Goal: Task Accomplishment & Management: Manage account settings

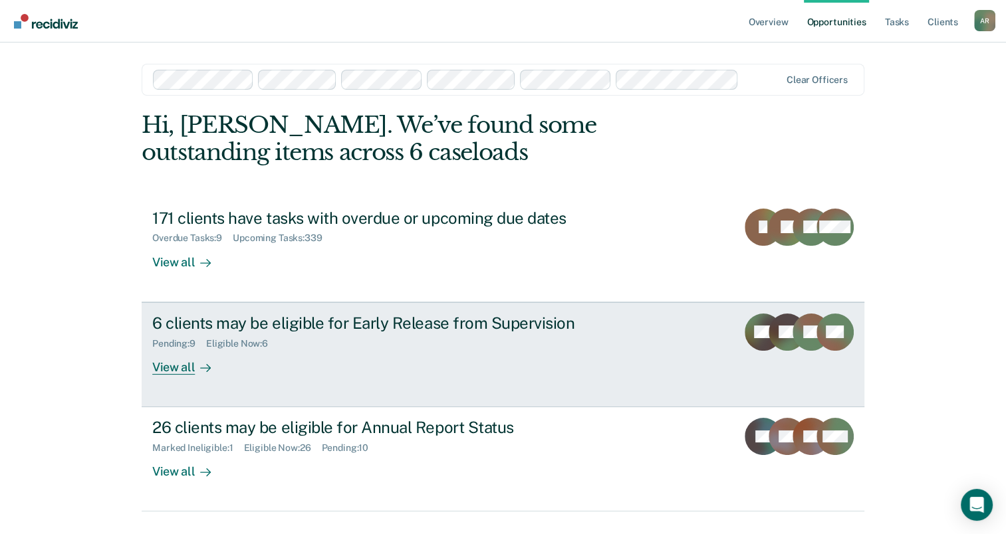
click at [292, 358] on div "6 clients may be eligible for Early Release from Supervision Pending : 9 Eligib…" at bounding box center [401, 344] width 499 height 61
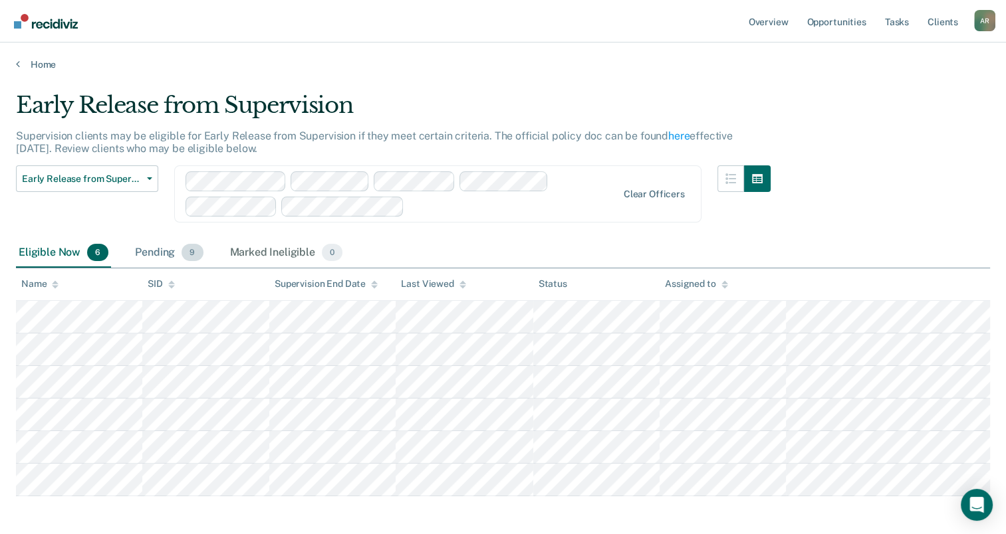
click at [155, 252] on div "Pending 9" at bounding box center [168, 253] width 73 height 29
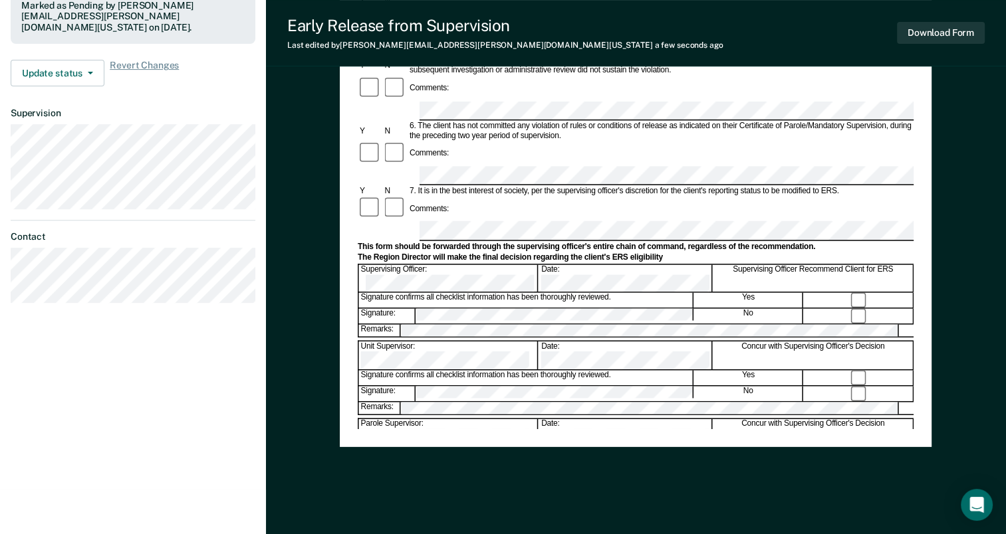
scroll to position [450, 0]
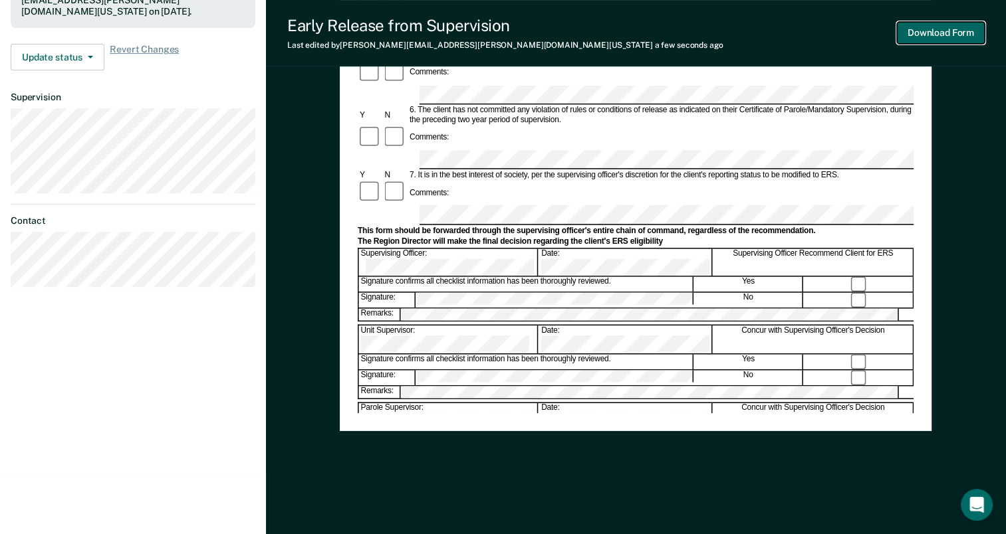
click at [923, 35] on button "Download Form" at bounding box center [941, 33] width 88 height 22
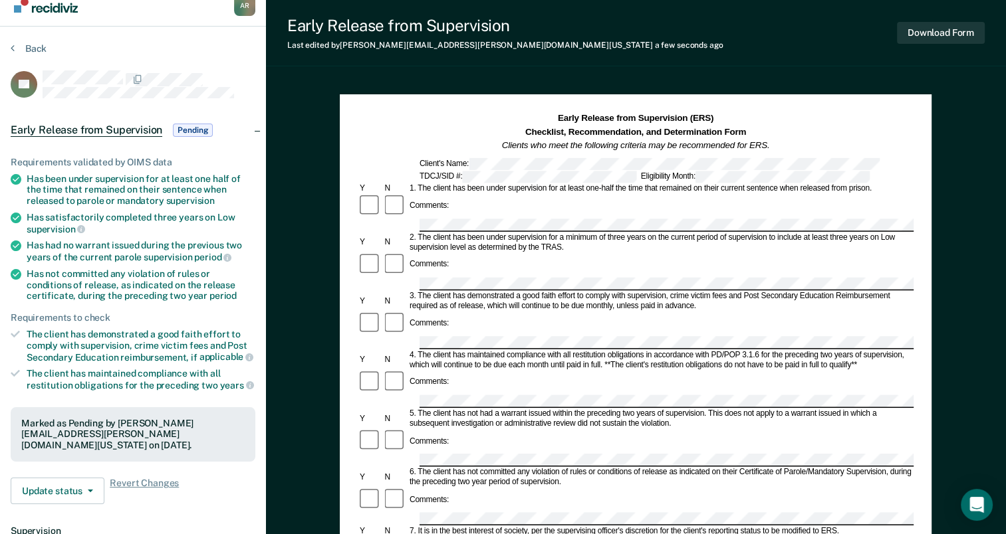
scroll to position [0, 0]
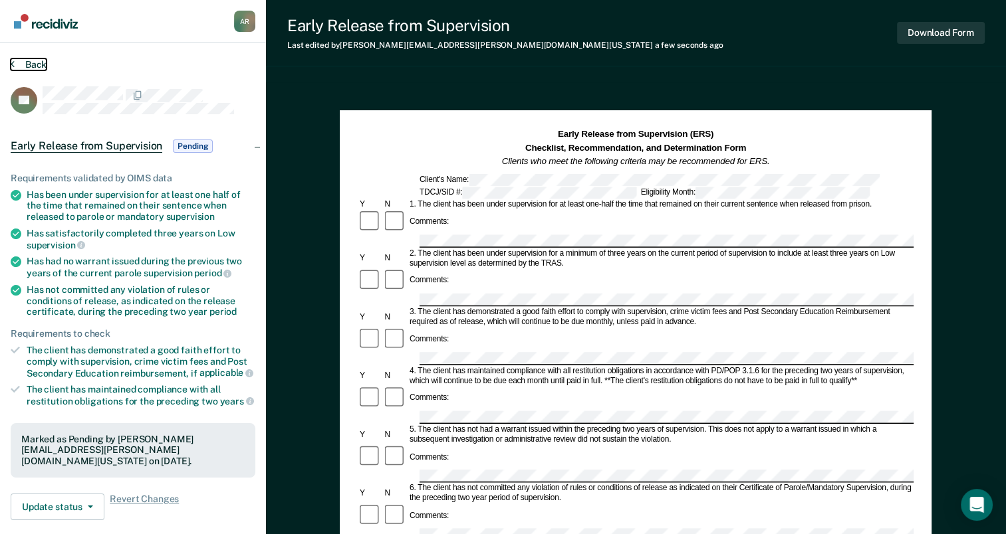
click at [27, 62] on button "Back" at bounding box center [29, 64] width 36 height 12
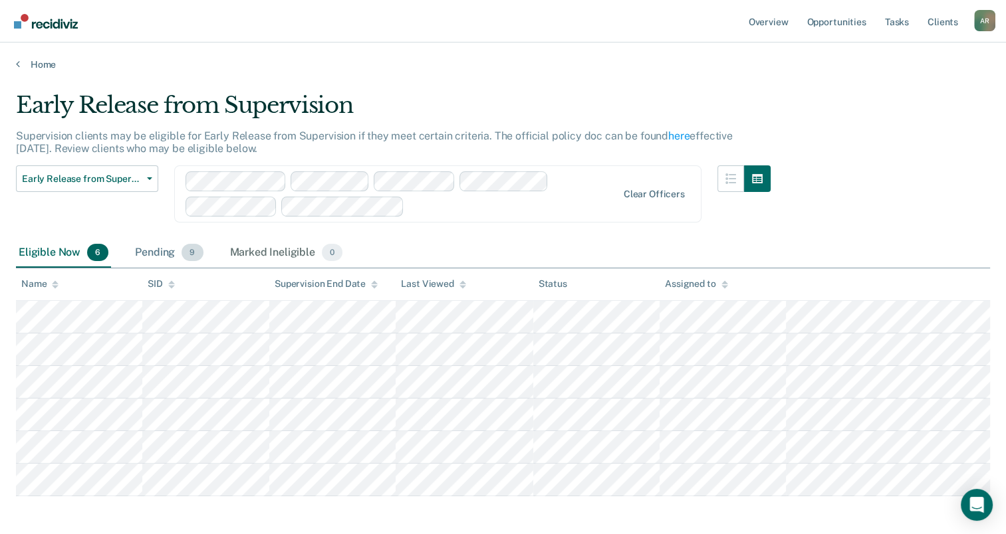
click at [162, 251] on div "Pending 9" at bounding box center [168, 253] width 73 height 29
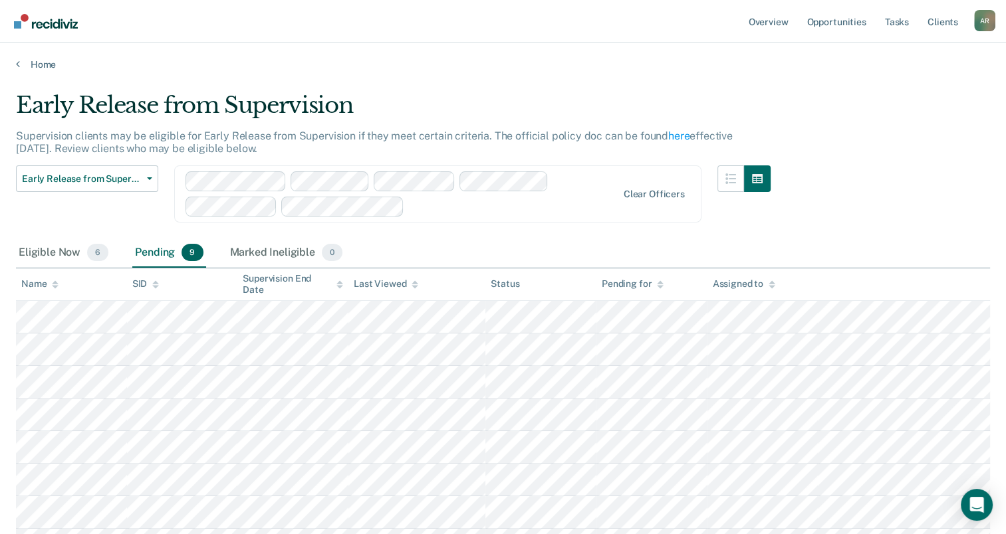
scroll to position [66, 0]
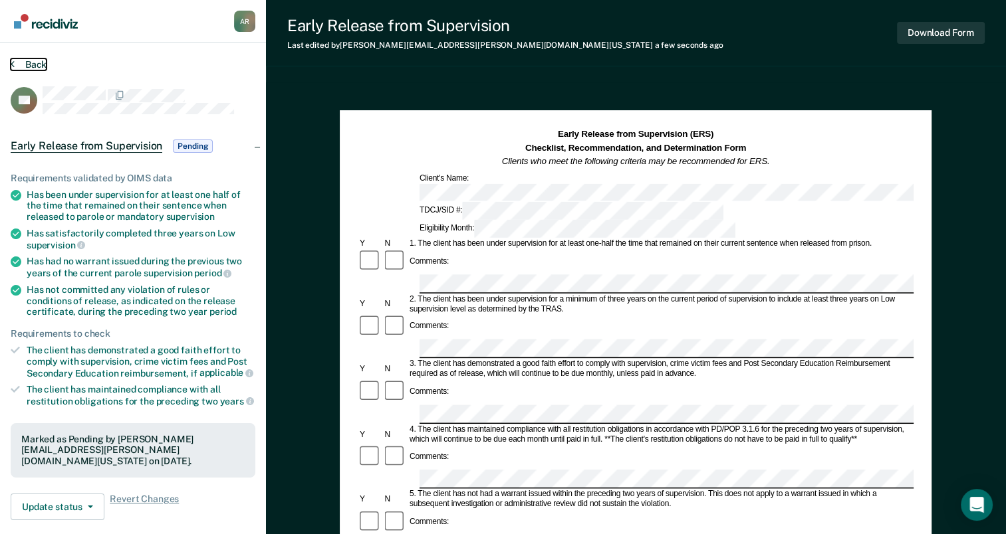
click at [35, 64] on button "Back" at bounding box center [29, 64] width 36 height 12
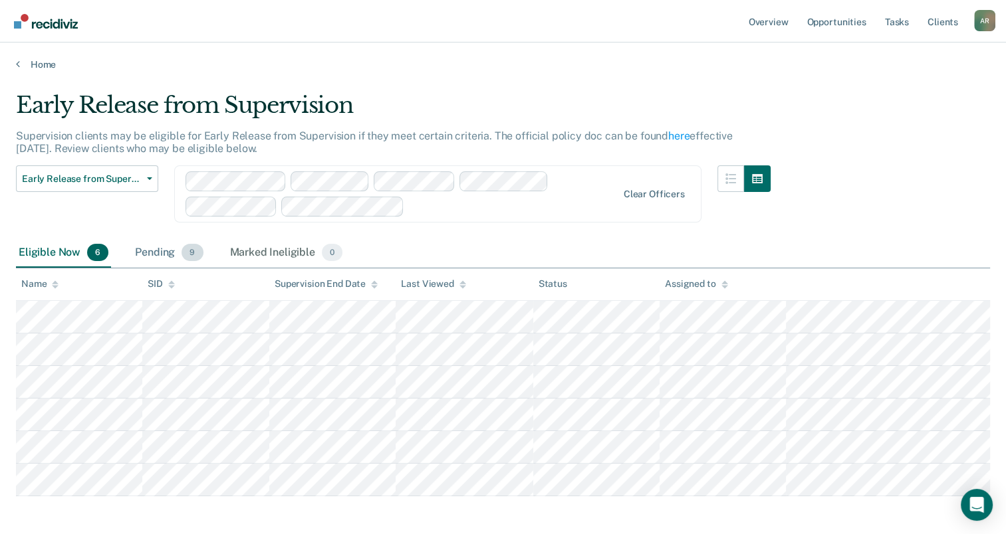
click at [159, 248] on div "Pending 9" at bounding box center [168, 253] width 73 height 29
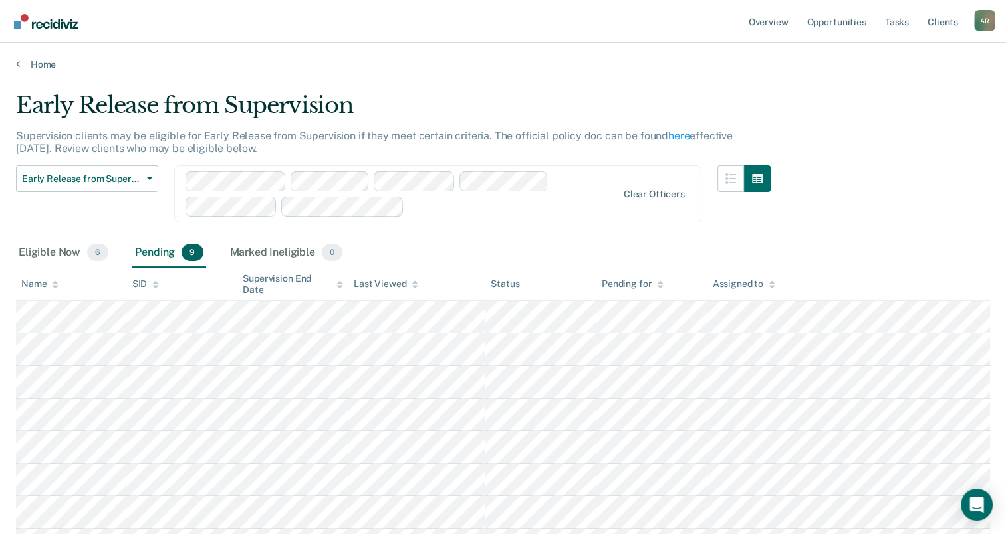
scroll to position [66, 0]
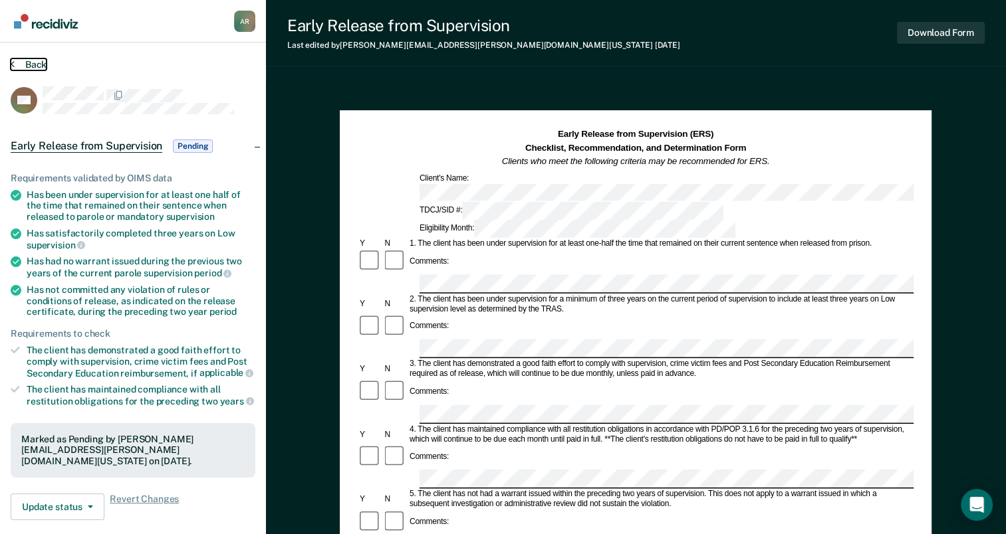
click at [23, 64] on button "Back" at bounding box center [29, 64] width 36 height 12
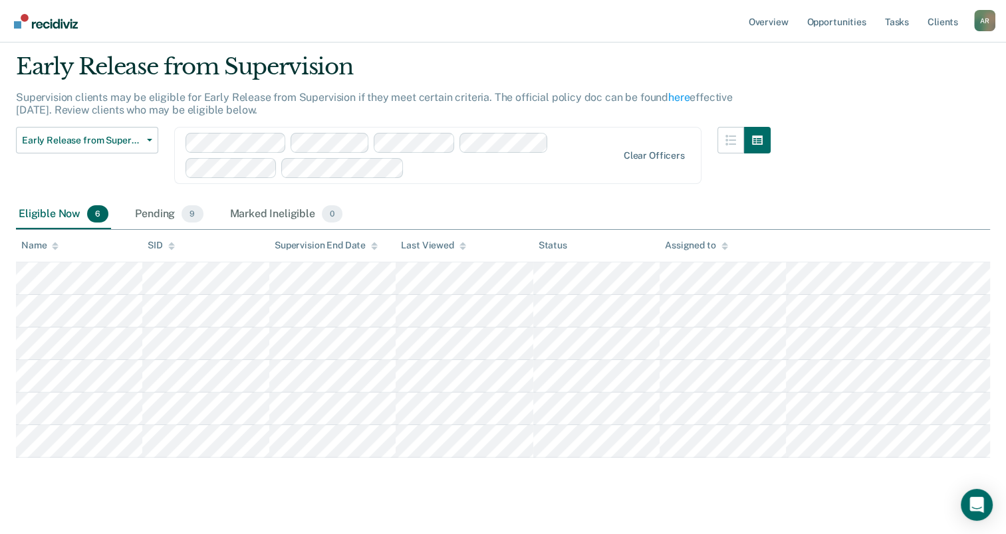
scroll to position [56, 0]
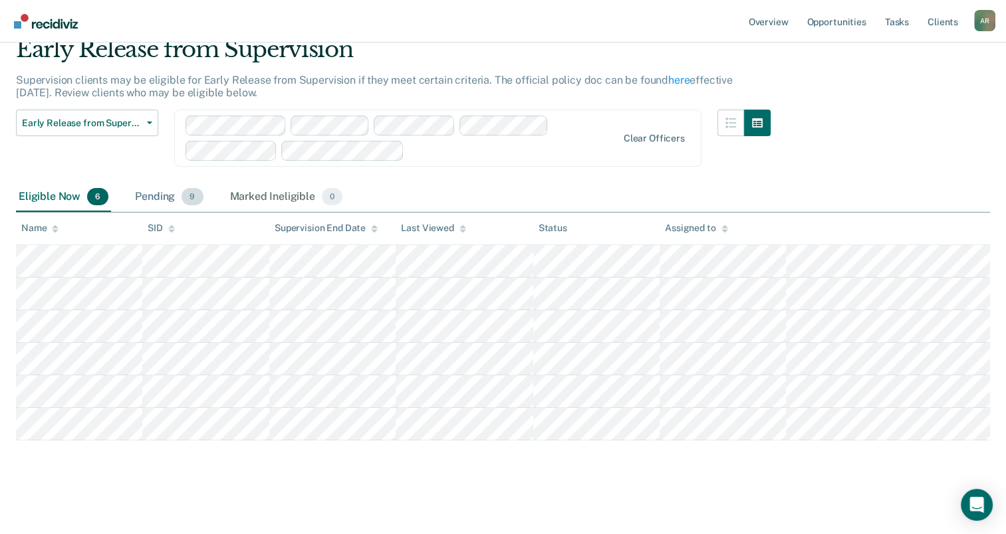
click at [157, 196] on div "Pending 9" at bounding box center [168, 197] width 73 height 29
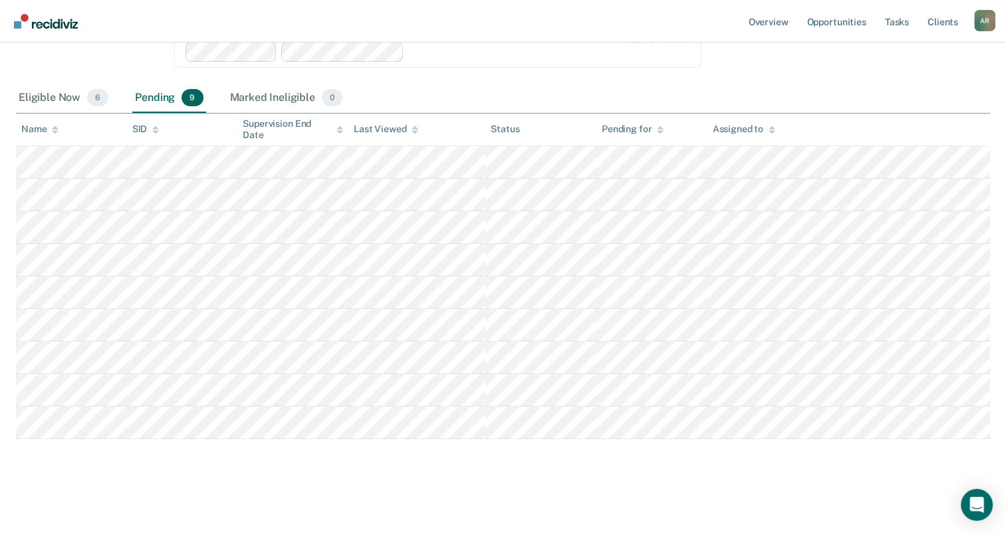
scroll to position [181, 0]
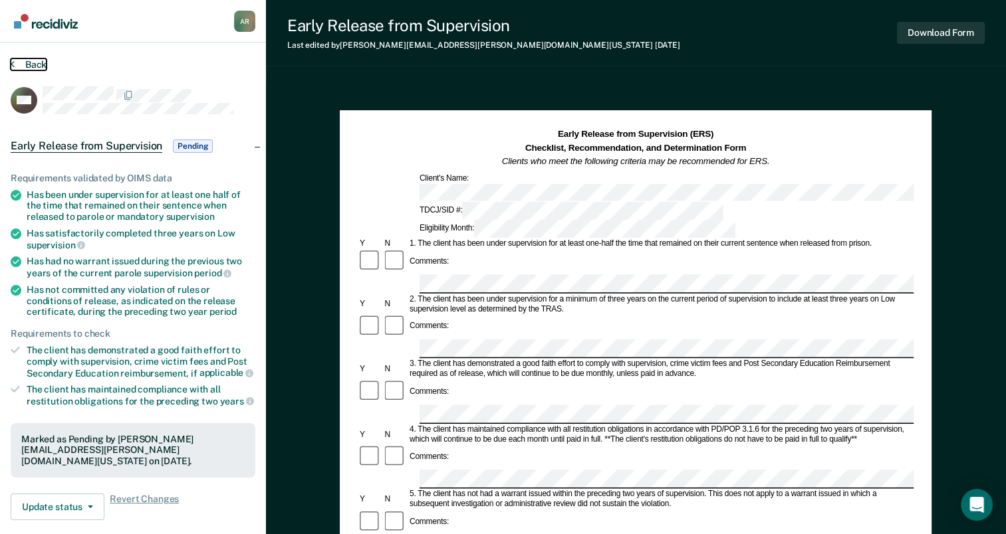
click at [28, 65] on button "Back" at bounding box center [29, 64] width 36 height 12
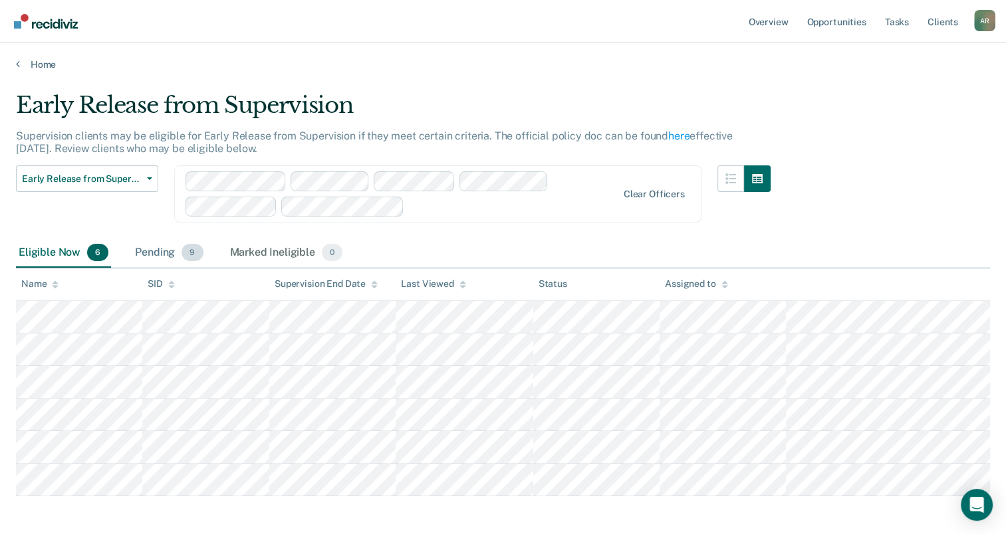
click at [149, 250] on div "Pending 9" at bounding box center [168, 253] width 73 height 29
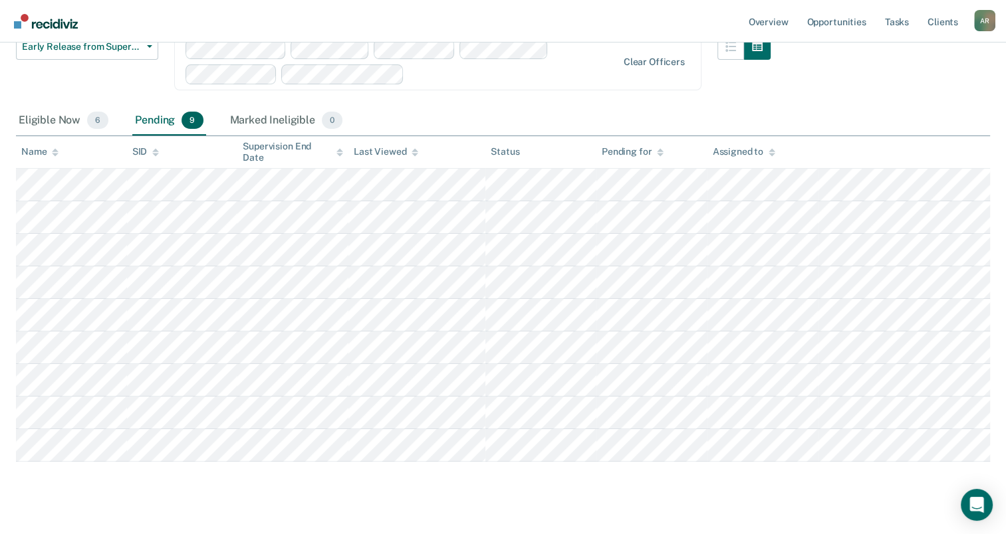
scroll to position [133, 0]
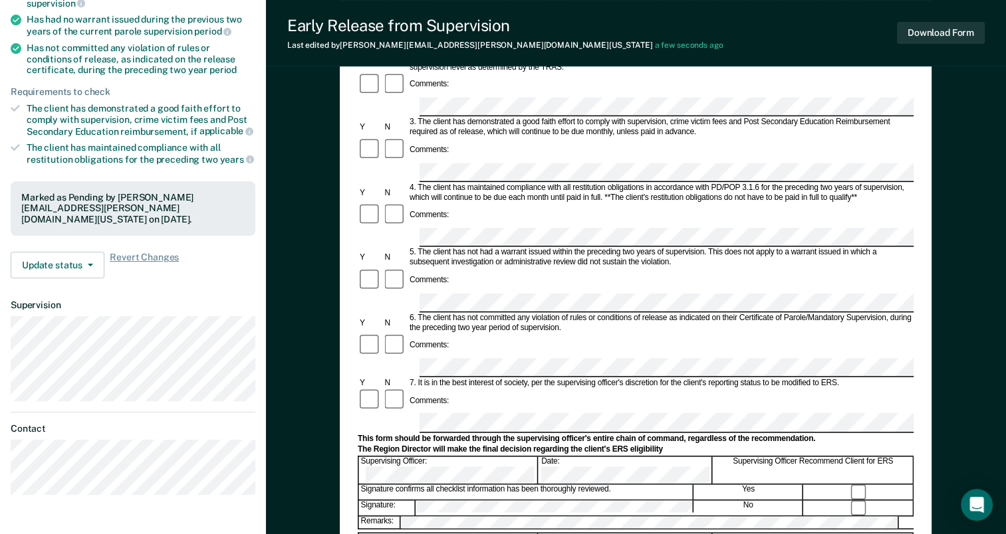
scroll to position [266, 0]
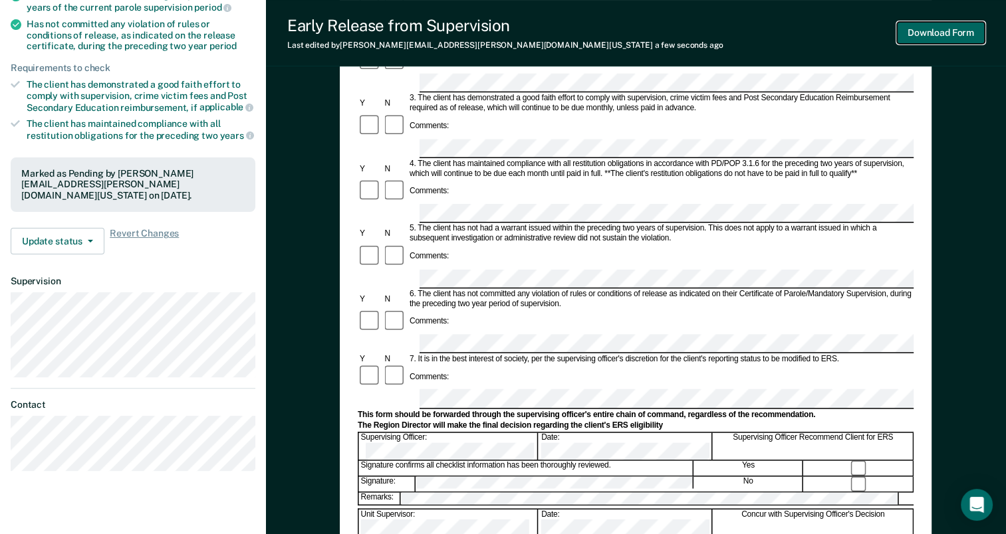
click at [943, 34] on button "Download Form" at bounding box center [941, 33] width 88 height 22
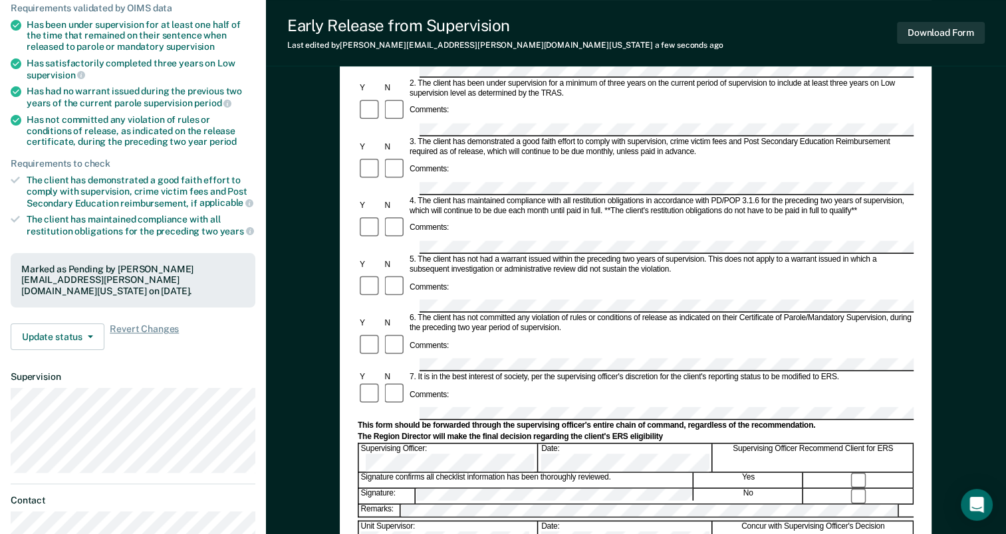
scroll to position [0, 0]
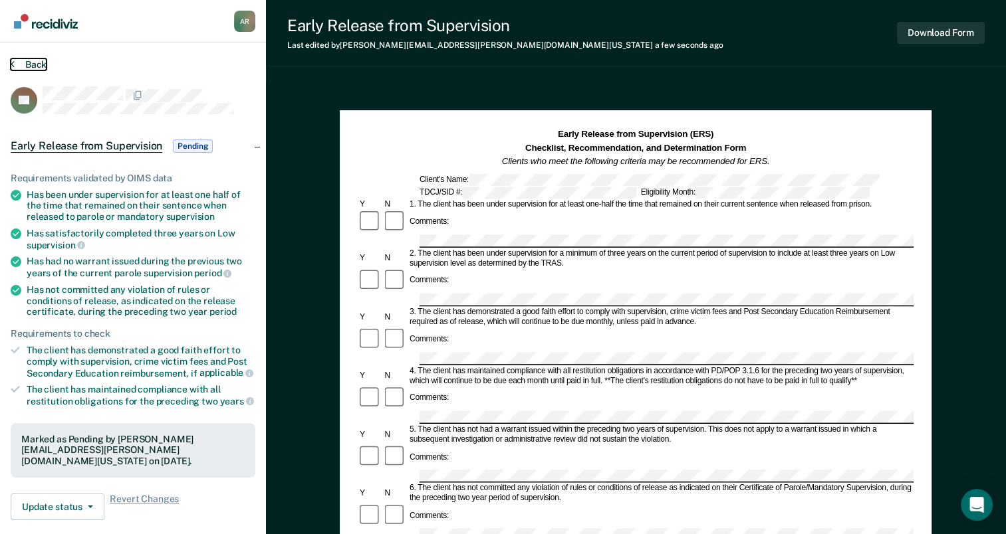
click at [19, 68] on button "Back" at bounding box center [29, 64] width 36 height 12
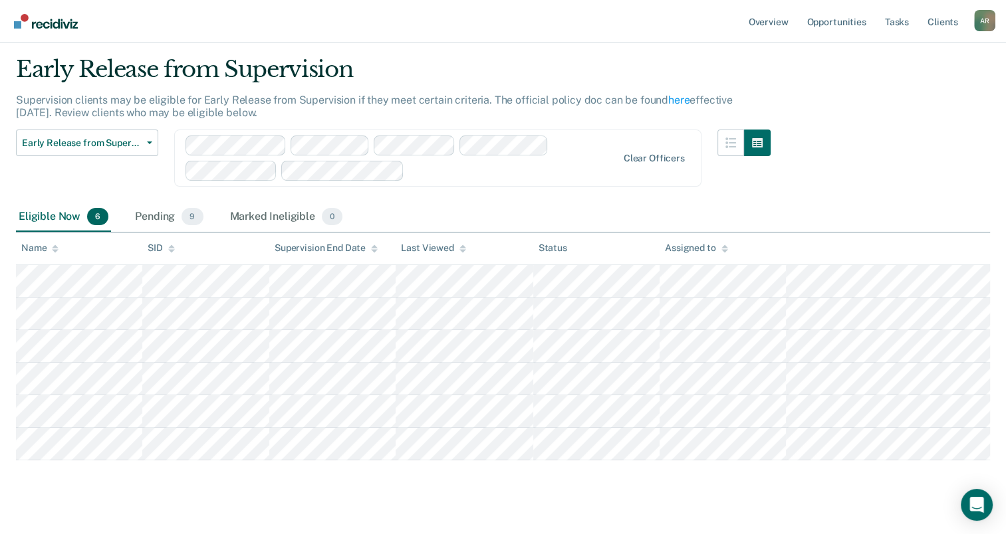
scroll to position [56, 0]
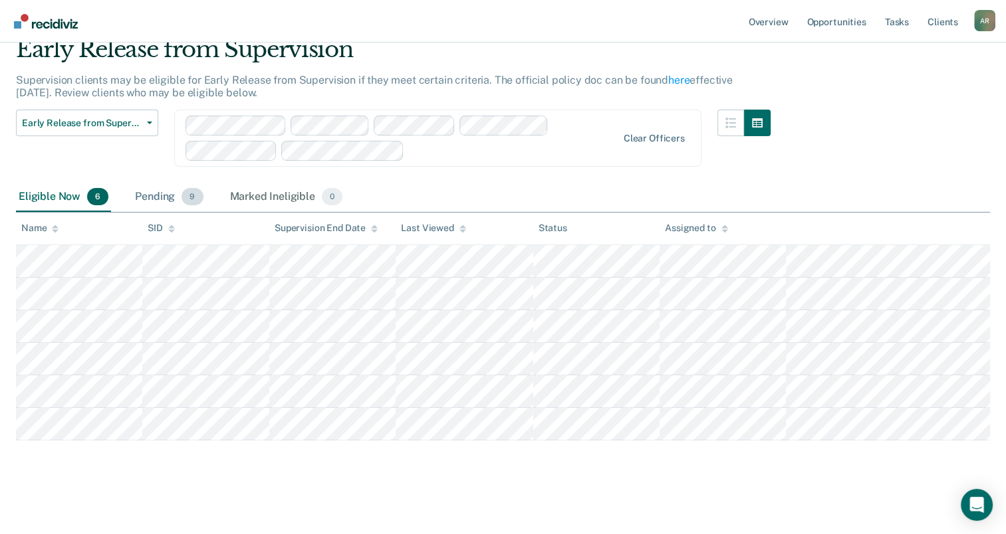
click at [144, 194] on div "Pending 9" at bounding box center [168, 197] width 73 height 29
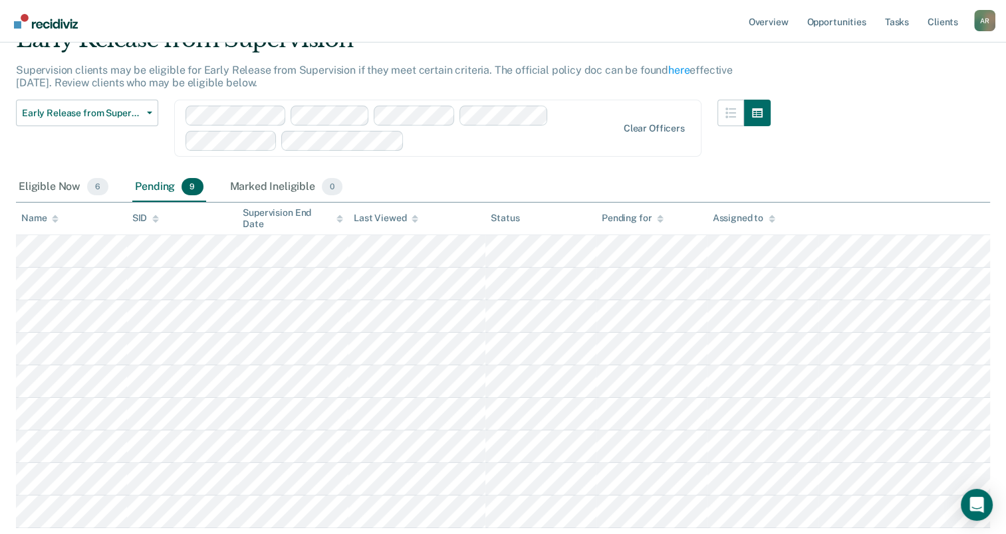
scroll to position [65, 0]
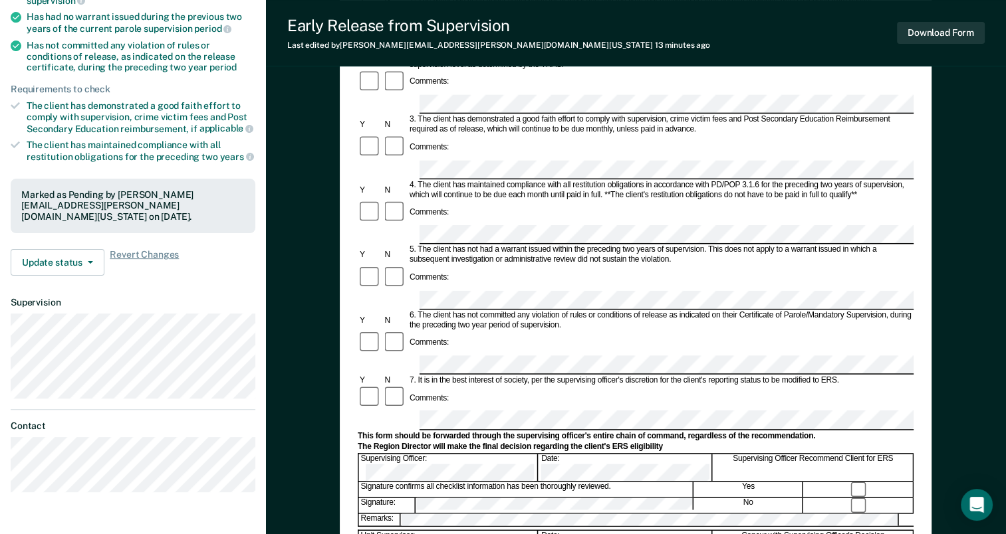
scroll to position [266, 0]
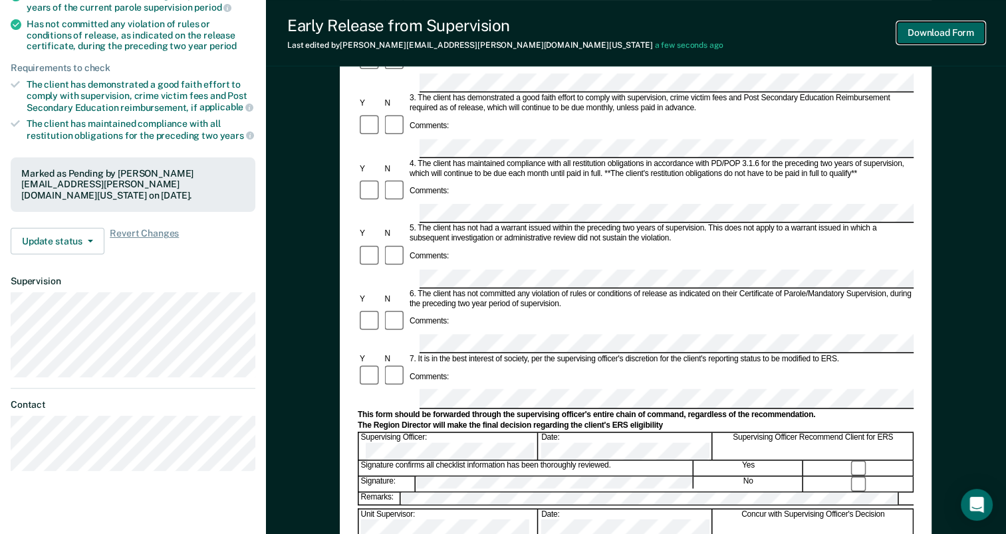
click at [931, 32] on button "Download Form" at bounding box center [941, 33] width 88 height 22
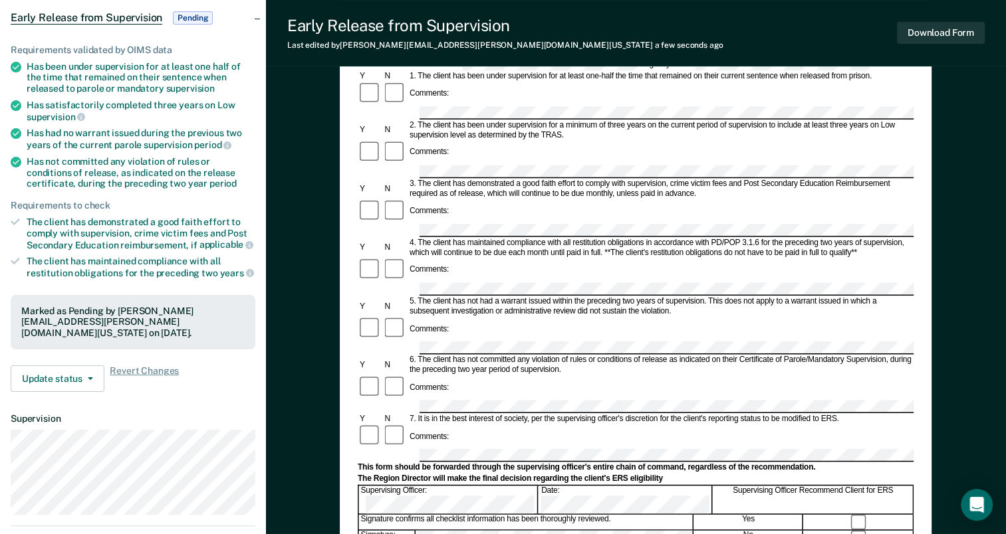
scroll to position [0, 0]
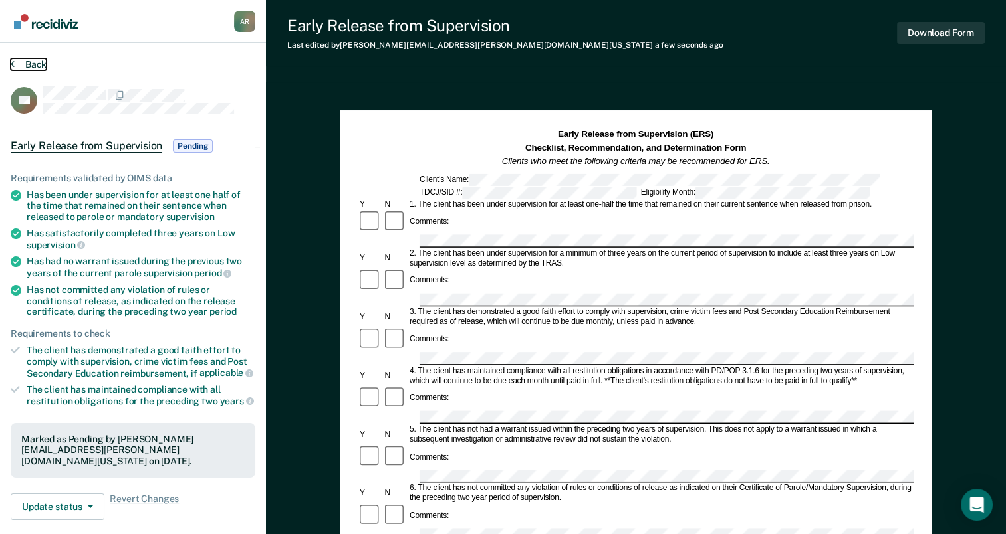
click at [29, 61] on button "Back" at bounding box center [29, 64] width 36 height 12
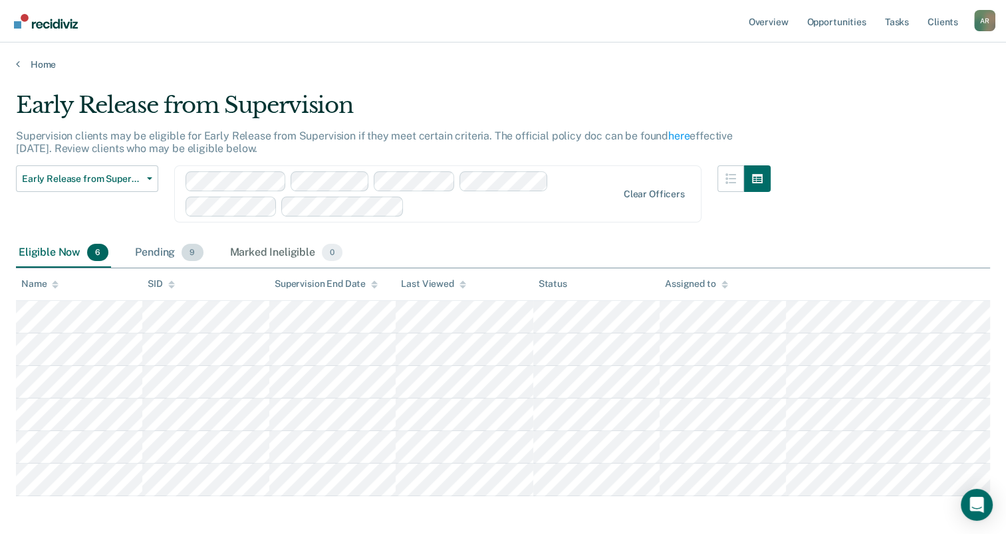
click at [159, 247] on div "Pending 9" at bounding box center [168, 253] width 73 height 29
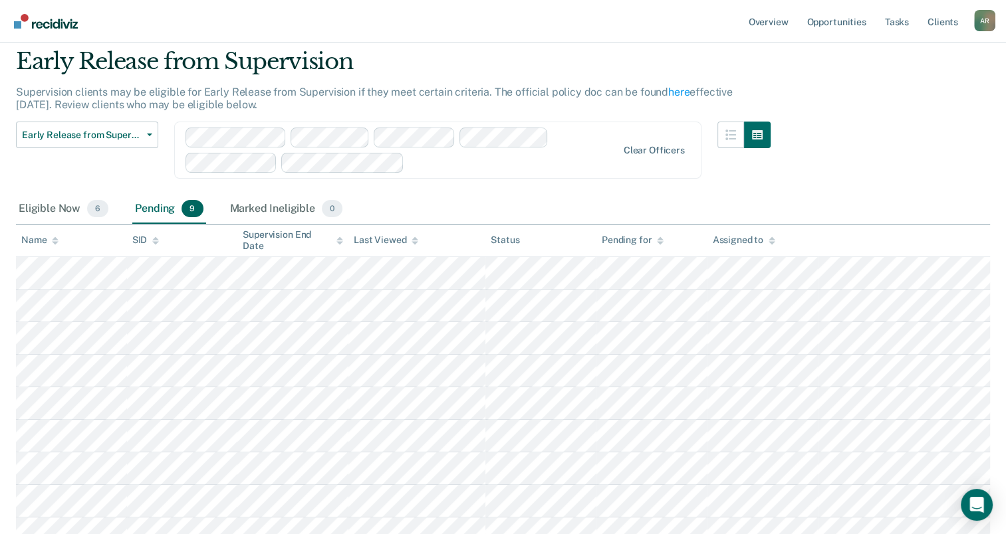
scroll to position [66, 0]
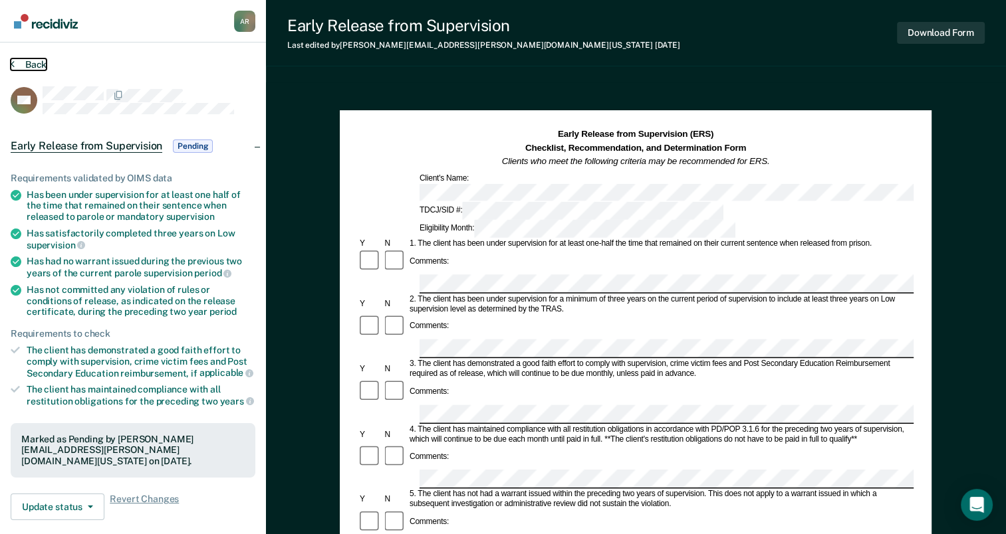
click at [32, 64] on button "Back" at bounding box center [29, 64] width 36 height 12
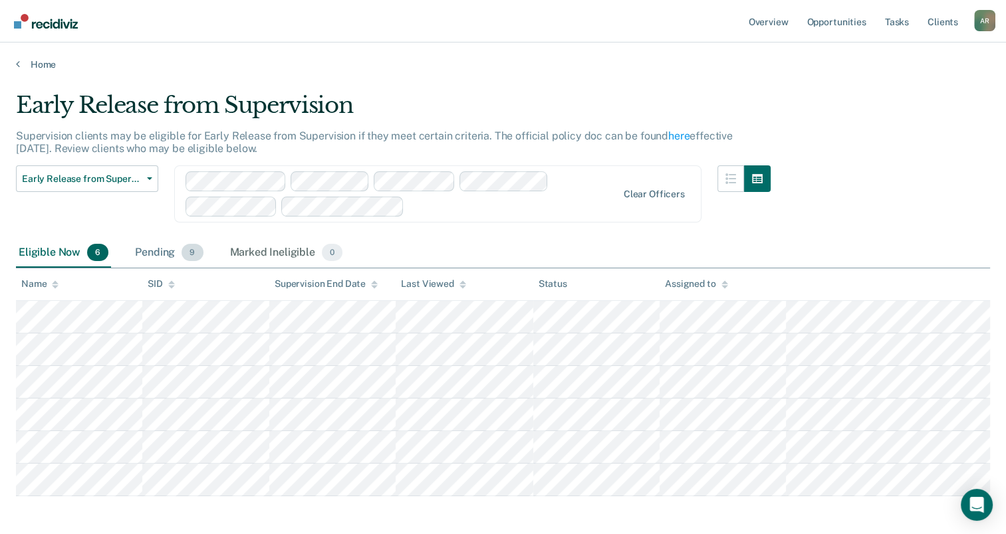
click at [166, 253] on div "Pending 9" at bounding box center [168, 253] width 73 height 29
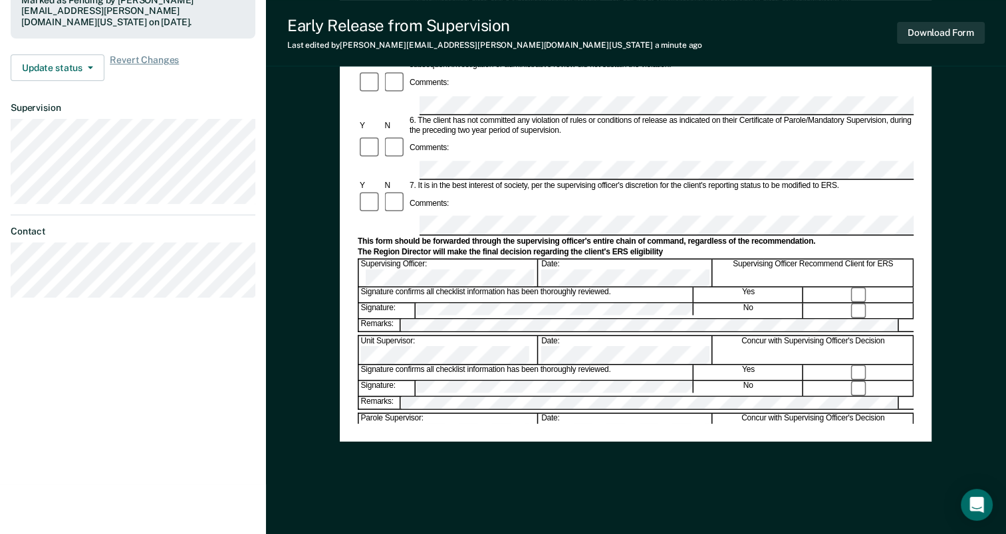
scroll to position [251, 0]
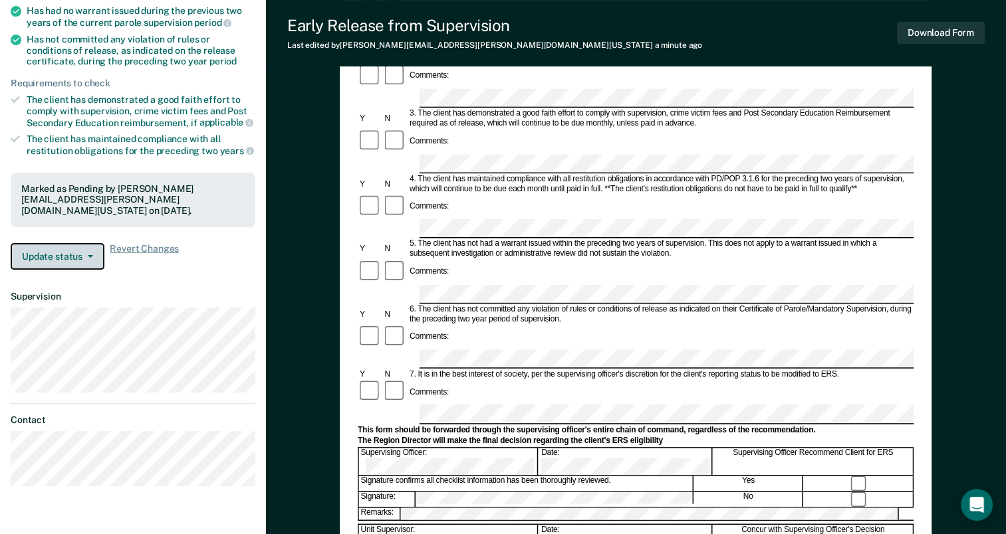
click at [86, 255] on span "button" at bounding box center [87, 256] width 11 height 3
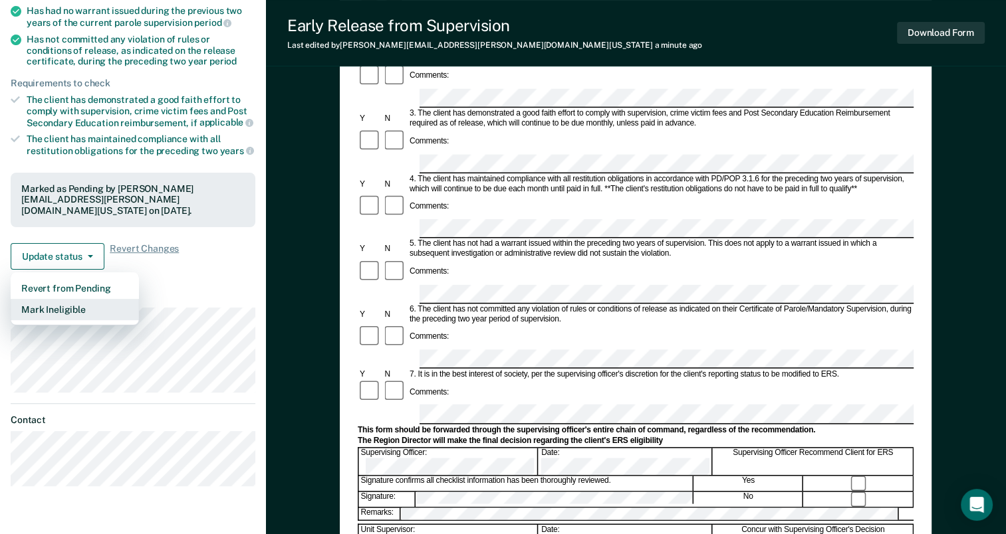
click at [77, 299] on button "Mark Ineligible" at bounding box center [75, 309] width 128 height 21
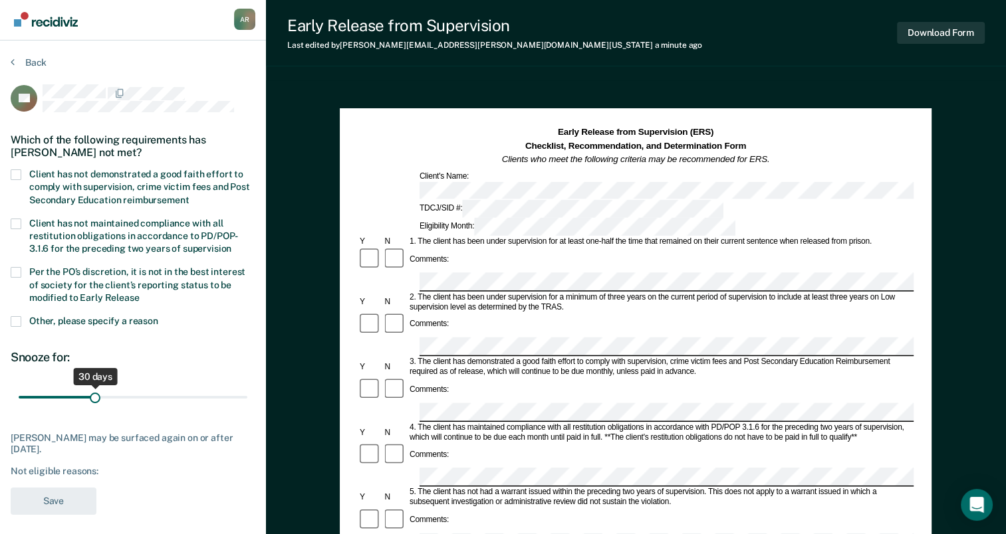
scroll to position [0, 0]
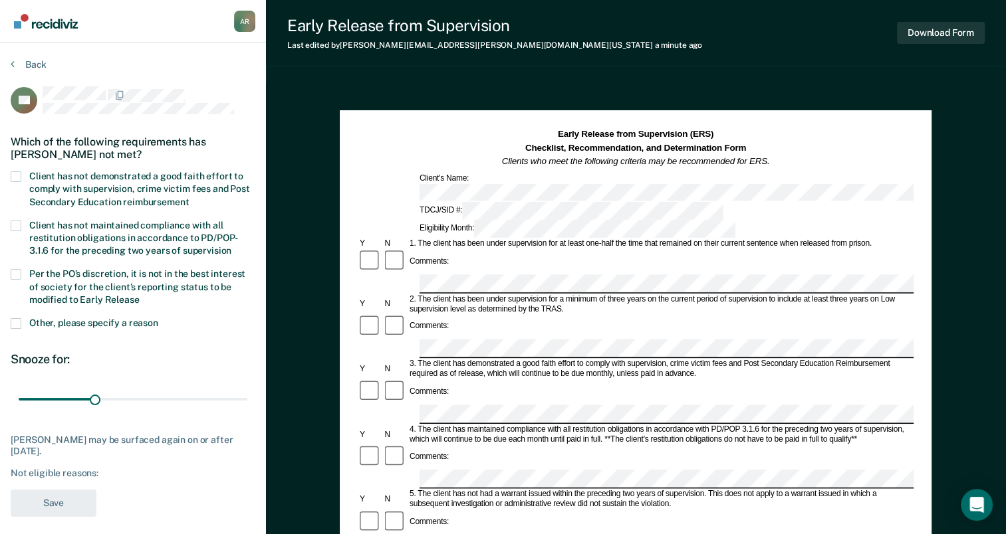
click at [17, 175] on span at bounding box center [16, 176] width 11 height 11
click at [189, 197] on input "Client has not demonstrated a good faith effort to comply with supervision, cri…" at bounding box center [189, 197] width 0 height 0
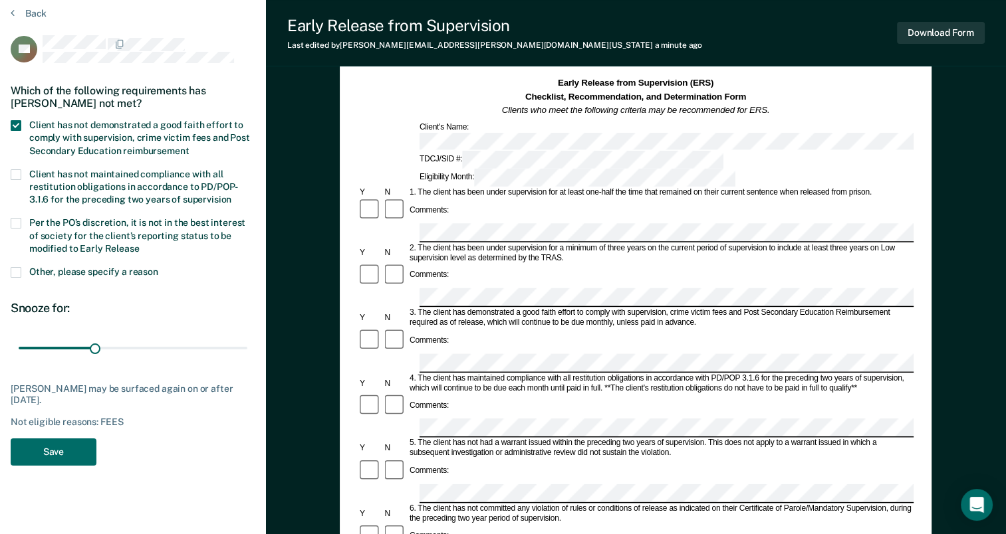
scroll to position [66, 0]
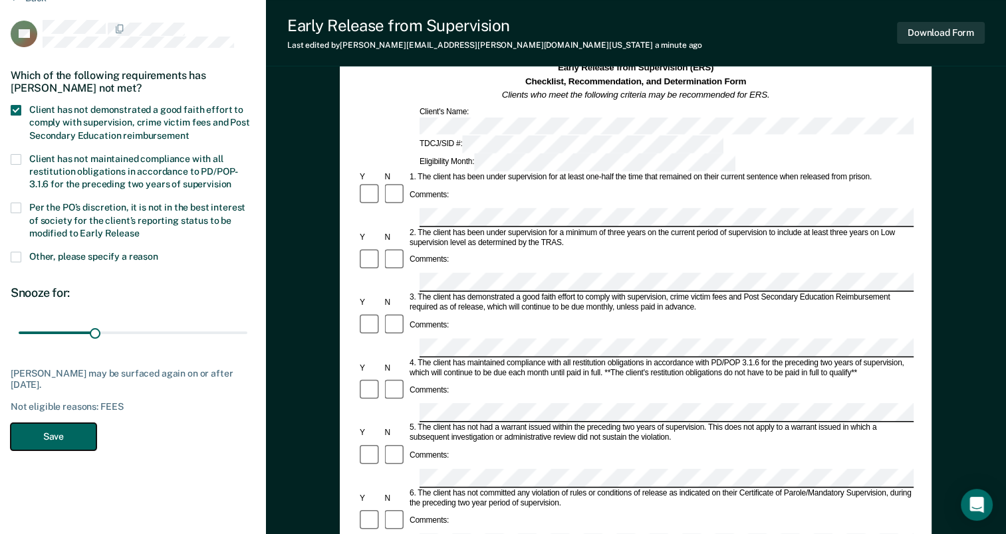
click at [54, 433] on button "Save" at bounding box center [54, 436] width 86 height 27
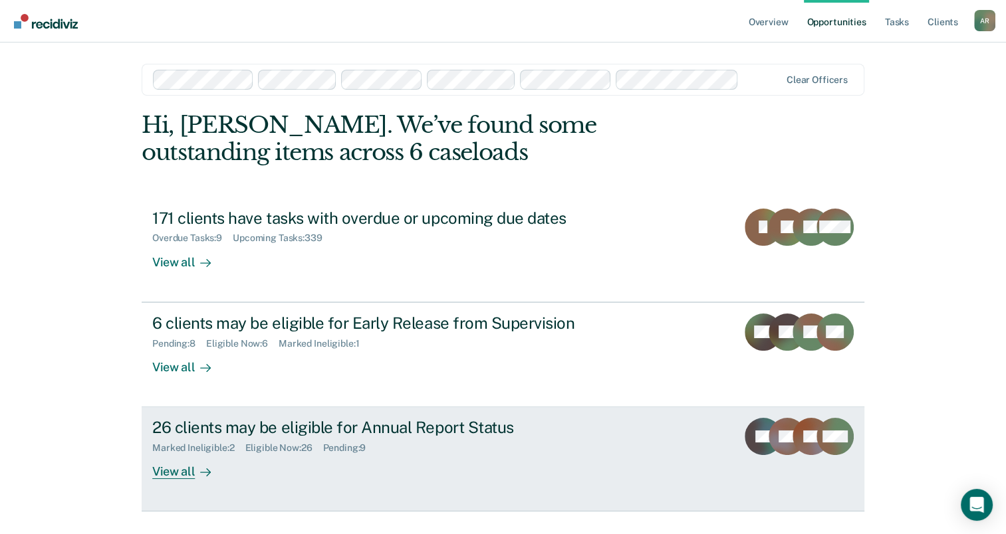
click at [472, 455] on div "26 clients may be eligible for Annual Report Status Marked Ineligible : 2 Eligi…" at bounding box center [401, 448] width 499 height 61
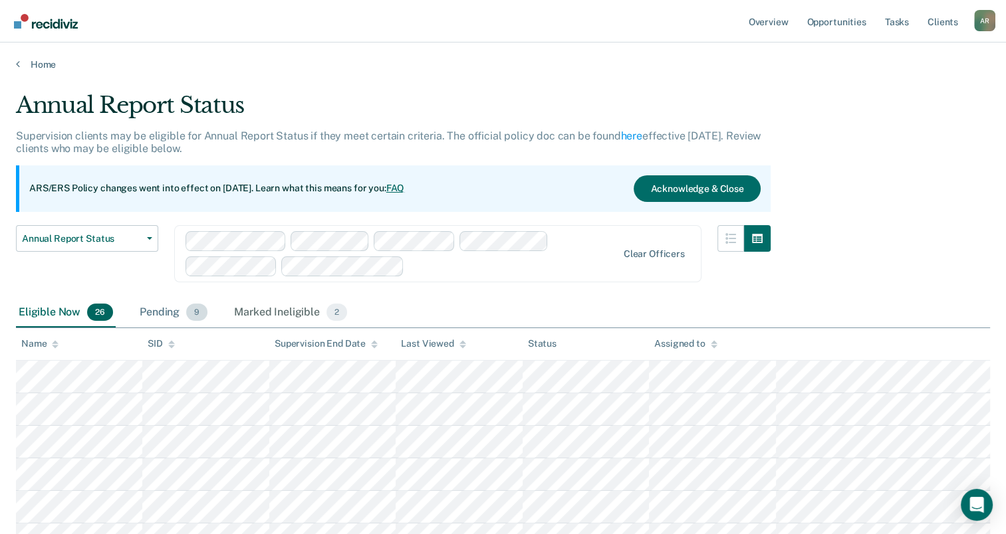
click at [170, 310] on div "Pending 9" at bounding box center [173, 312] width 73 height 29
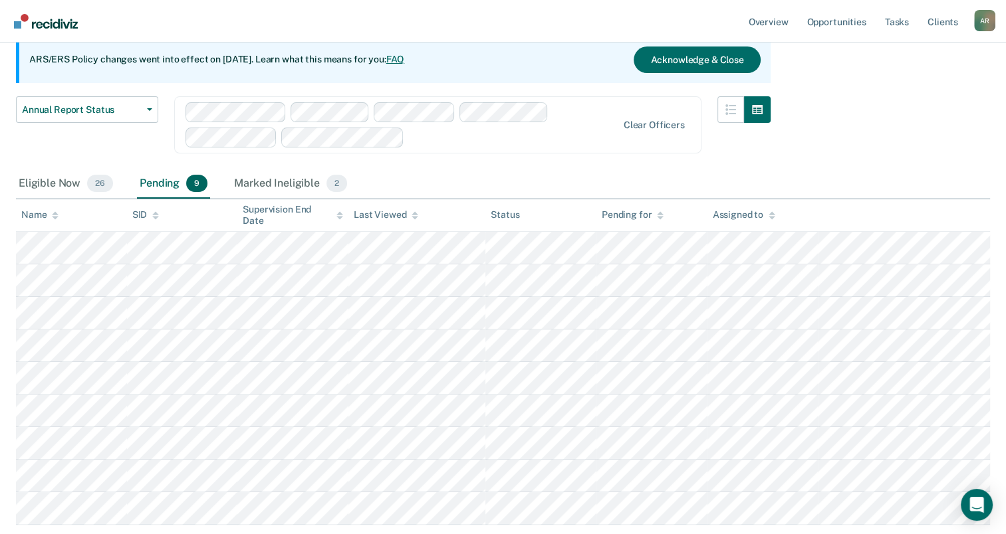
scroll to position [133, 0]
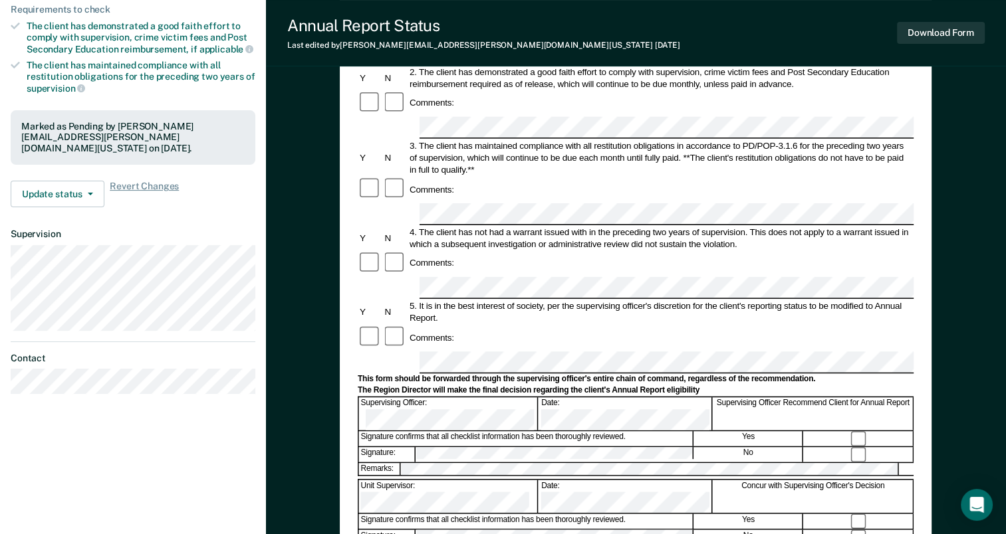
scroll to position [266, 0]
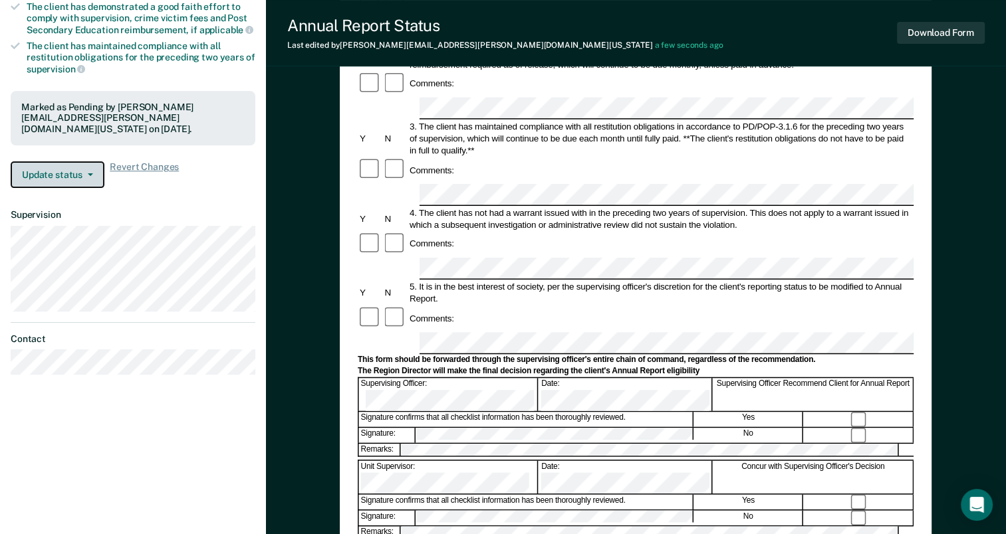
click at [95, 162] on button "Update status" at bounding box center [58, 175] width 94 height 27
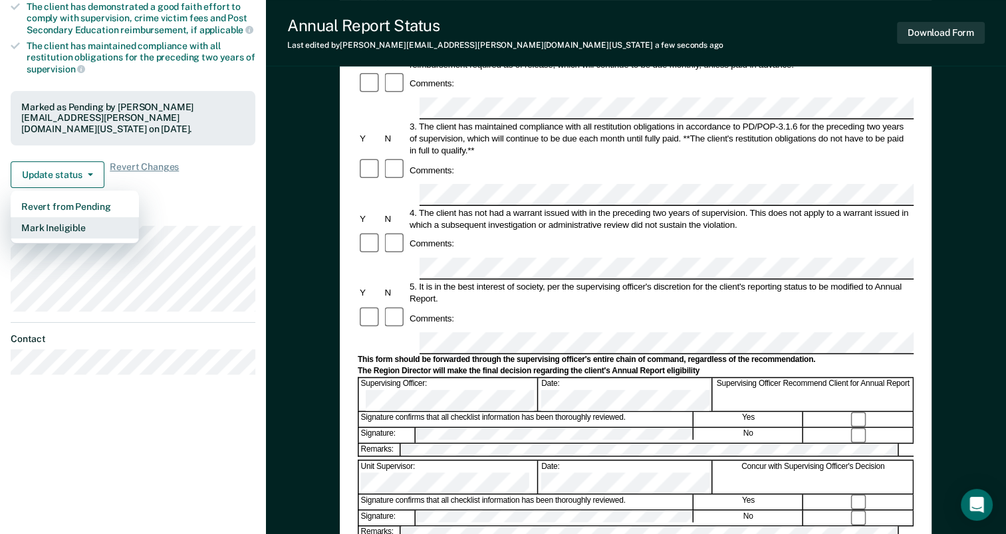
click at [76, 217] on button "Mark Ineligible" at bounding box center [75, 227] width 128 height 21
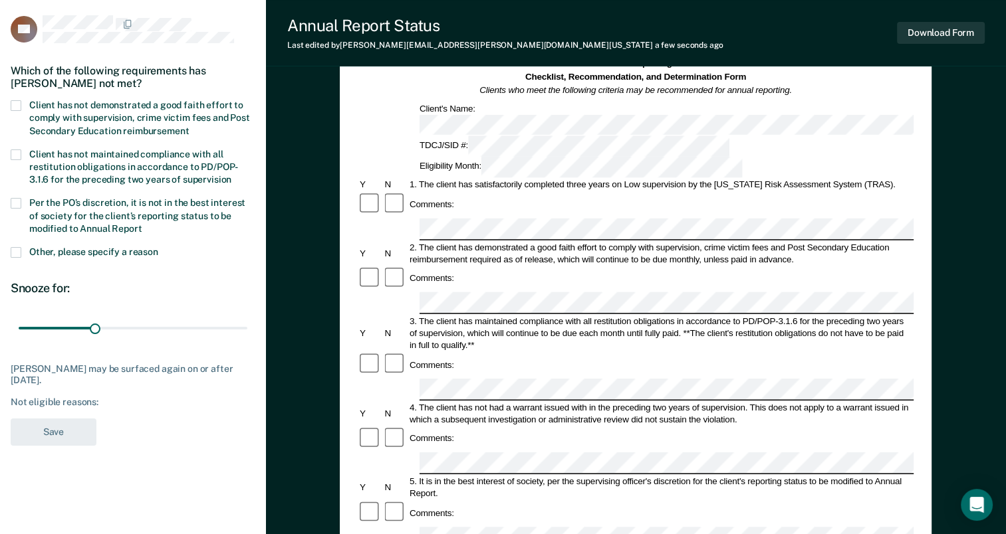
scroll to position [66, 0]
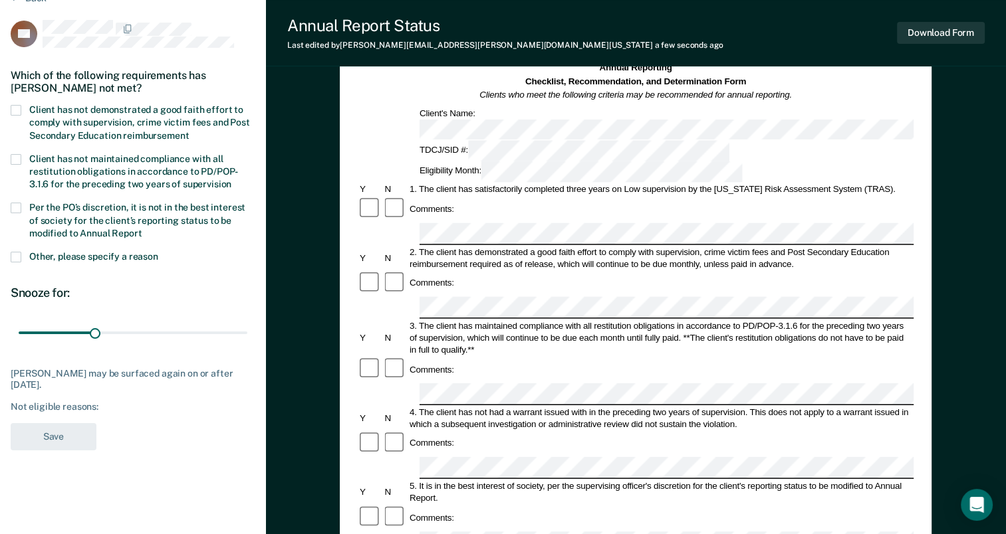
click at [16, 106] on span at bounding box center [16, 110] width 11 height 11
click at [189, 131] on input "Client has not demonstrated a good faith effort to comply with supervision, cri…" at bounding box center [189, 131] width 0 height 0
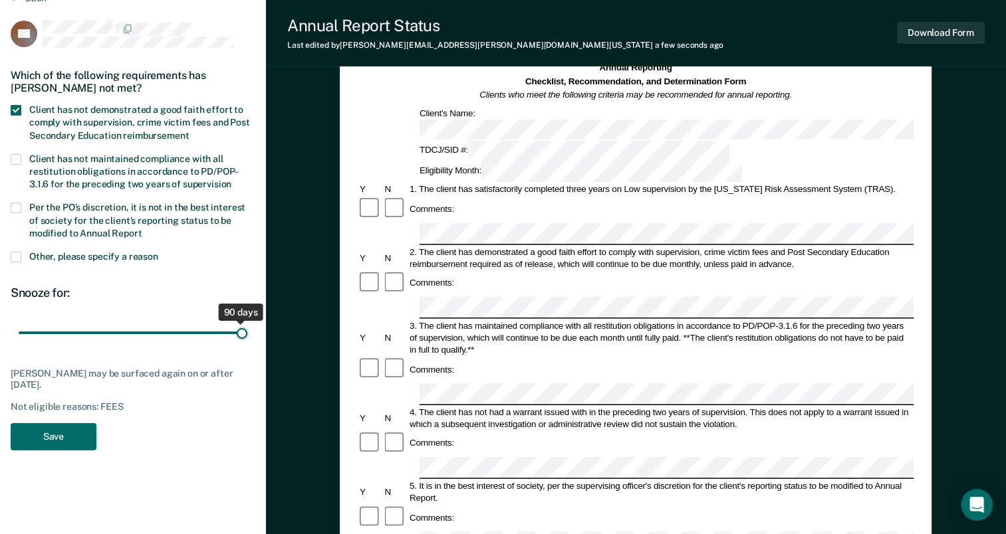
drag, startPoint x: 96, startPoint y: 331, endPoint x: 247, endPoint y: 330, distance: 150.9
type input "90"
click at [247, 330] on input "range" at bounding box center [133, 333] width 229 height 23
click at [61, 439] on button "Save" at bounding box center [54, 436] width 86 height 27
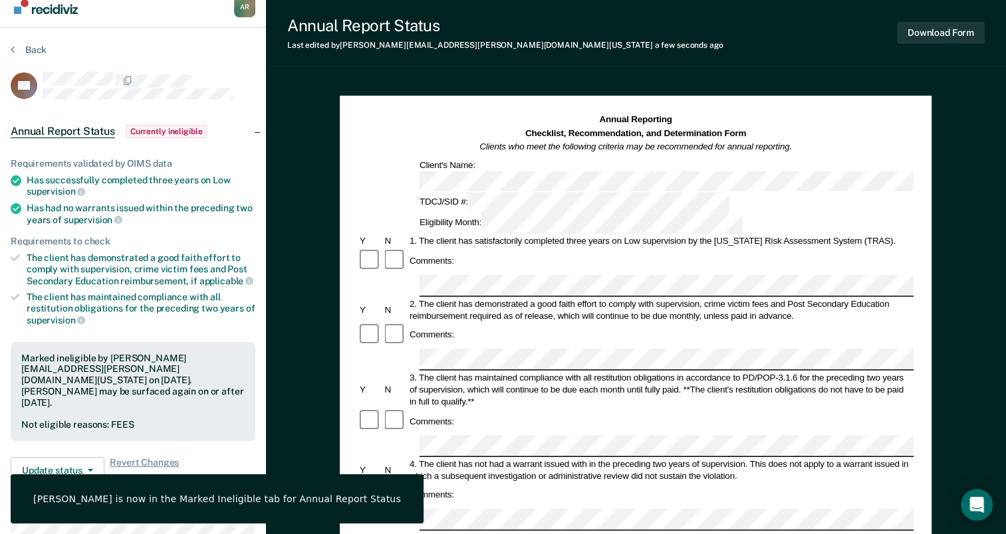
scroll to position [0, 0]
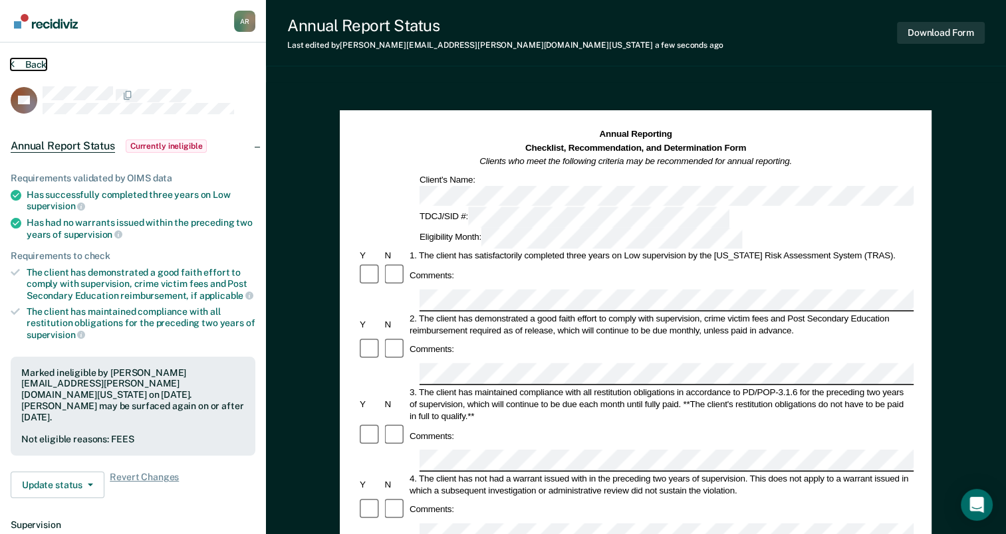
click at [25, 61] on button "Back" at bounding box center [29, 64] width 36 height 12
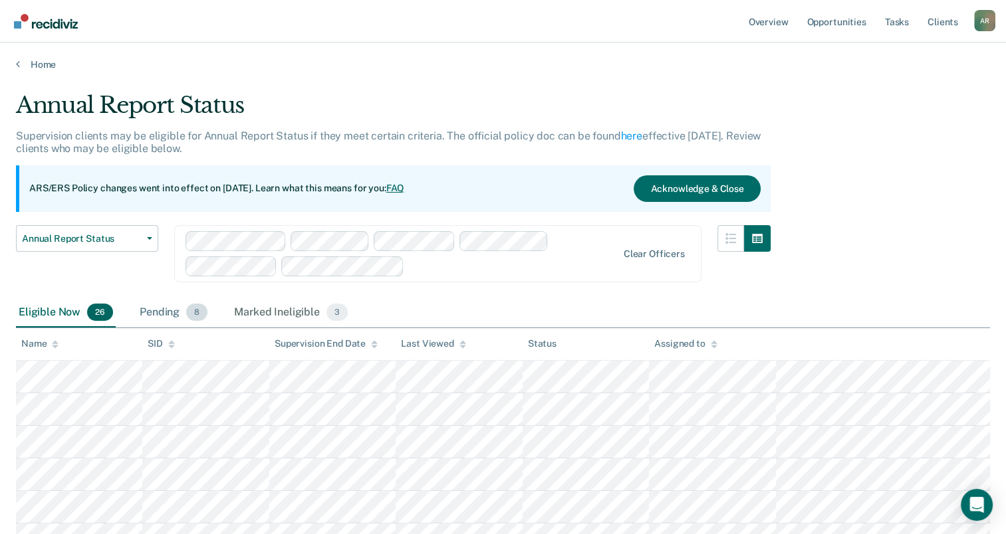
click at [164, 315] on div "Pending 8" at bounding box center [173, 312] width 73 height 29
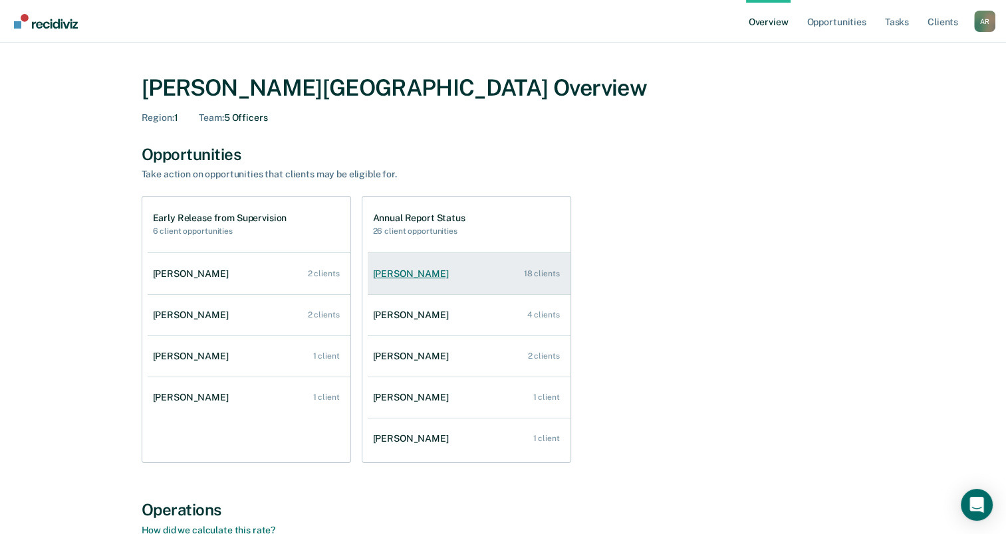
click at [397, 277] on div "Susan Weaver" at bounding box center [413, 274] width 81 height 11
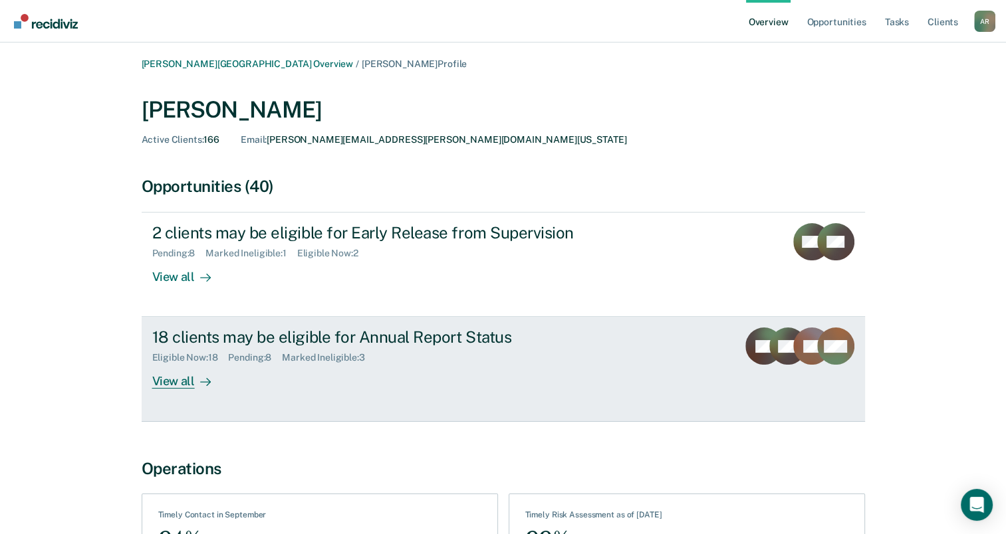
click at [435, 354] on div "Eligible Now : 18 Pending : 8 Marked Ineligible : 3" at bounding box center [385, 355] width 467 height 17
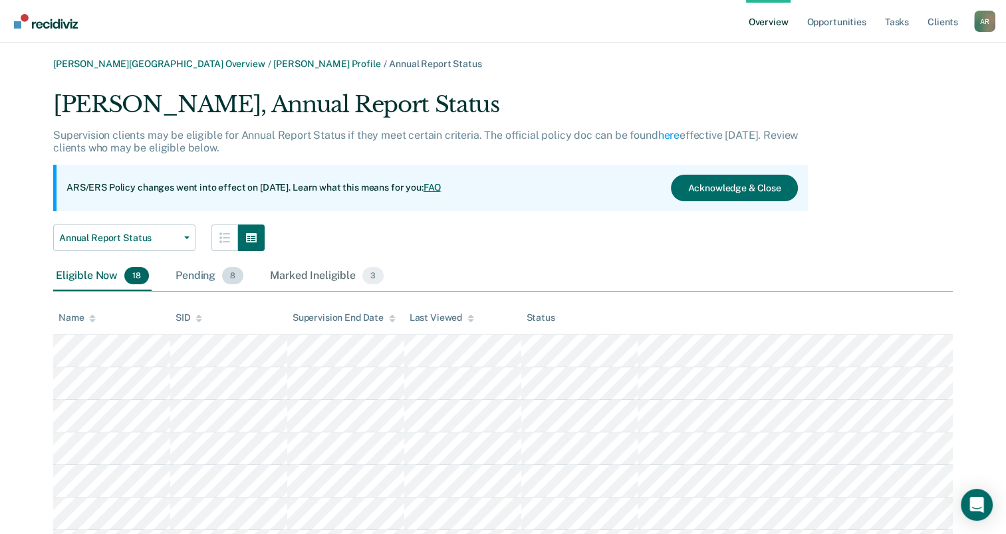
click at [206, 278] on div "Pending 8" at bounding box center [209, 276] width 73 height 29
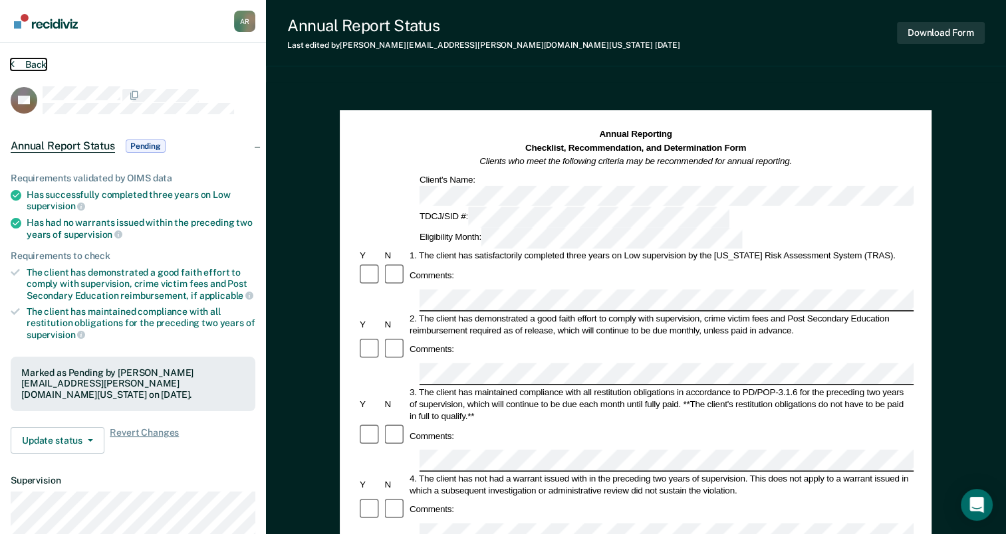
click at [30, 65] on button "Back" at bounding box center [29, 64] width 36 height 12
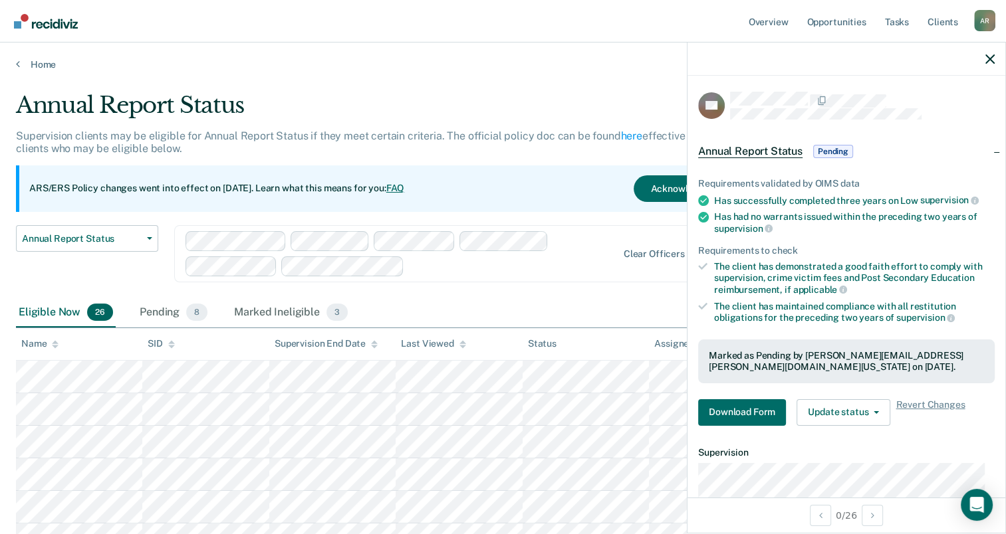
click at [45, 58] on link "Home" at bounding box center [503, 64] width 974 height 12
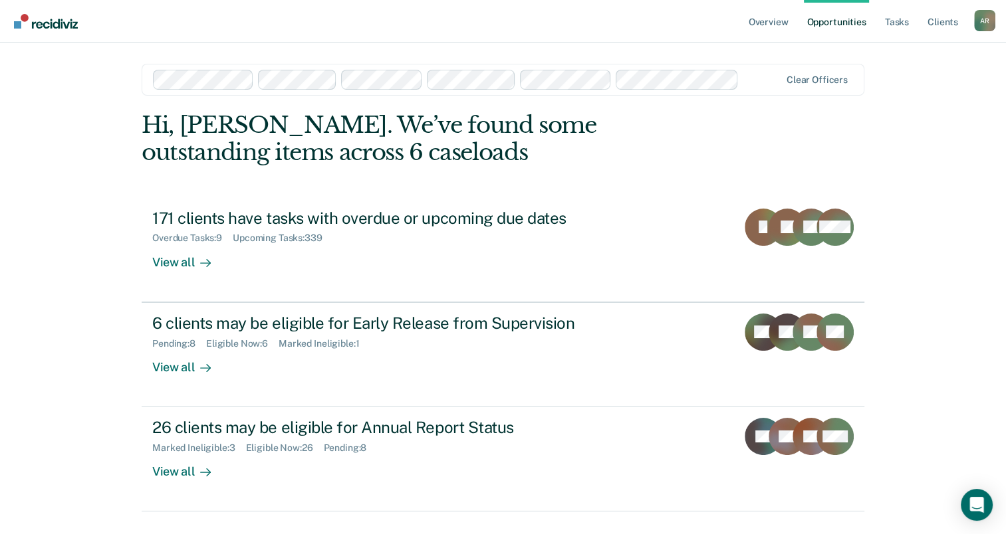
scroll to position [30, 0]
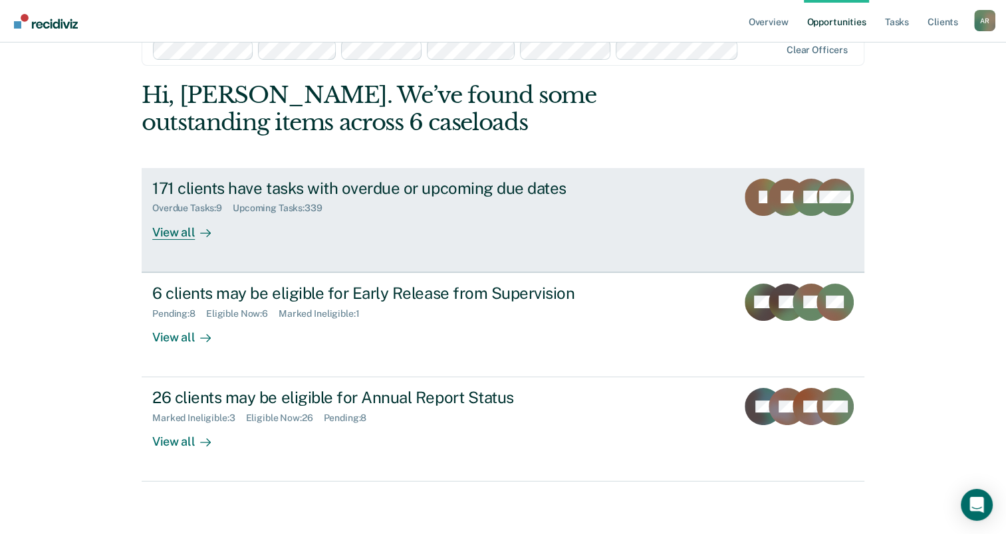
click at [421, 199] on div "Overdue Tasks : 9 Upcoming Tasks : 339" at bounding box center [385, 205] width 467 height 17
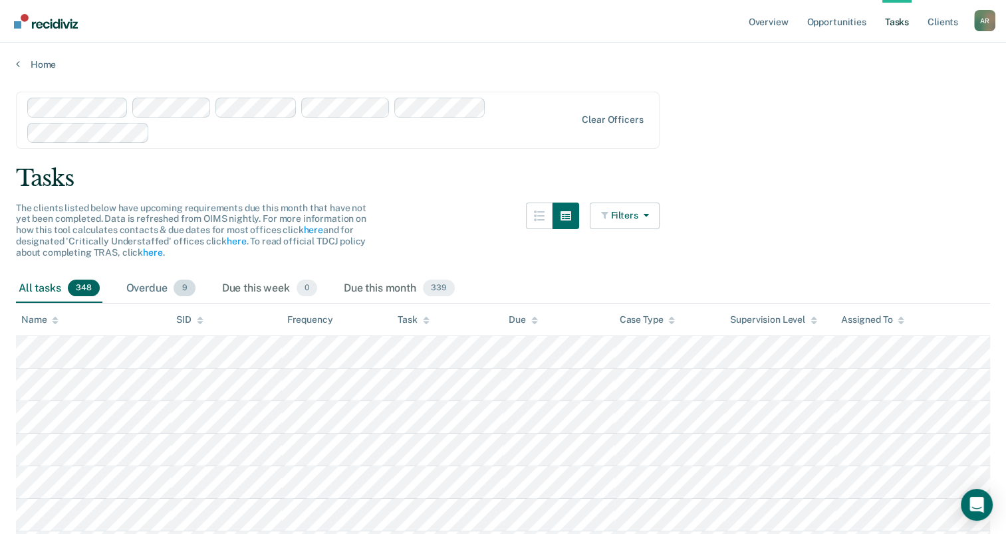
click at [141, 288] on div "Overdue 9" at bounding box center [161, 289] width 74 height 29
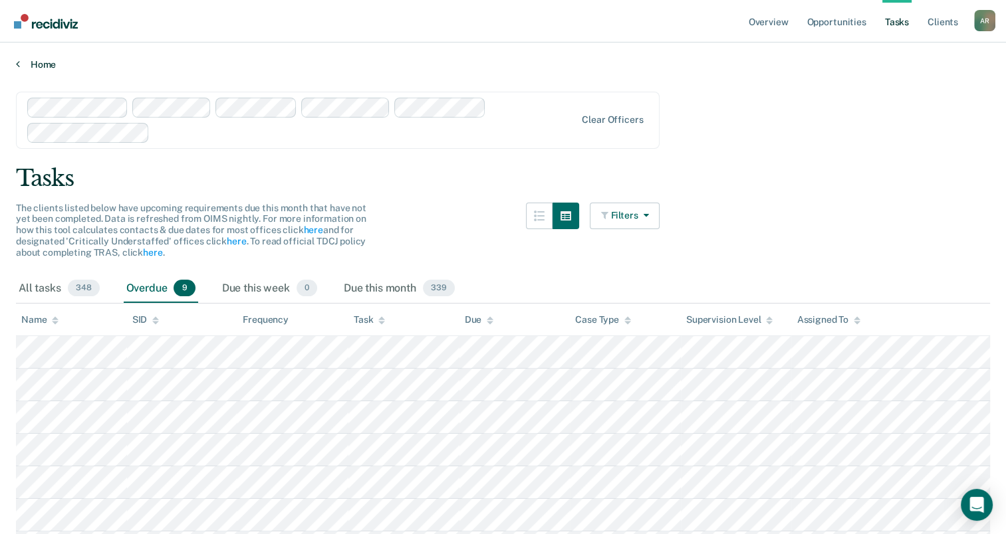
click at [28, 64] on link "Home" at bounding box center [503, 64] width 974 height 12
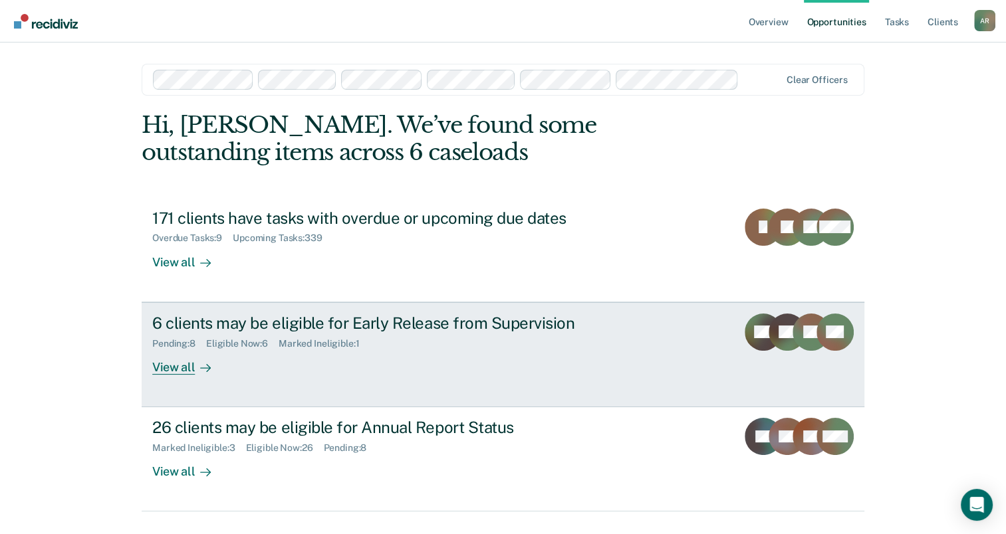
scroll to position [30, 0]
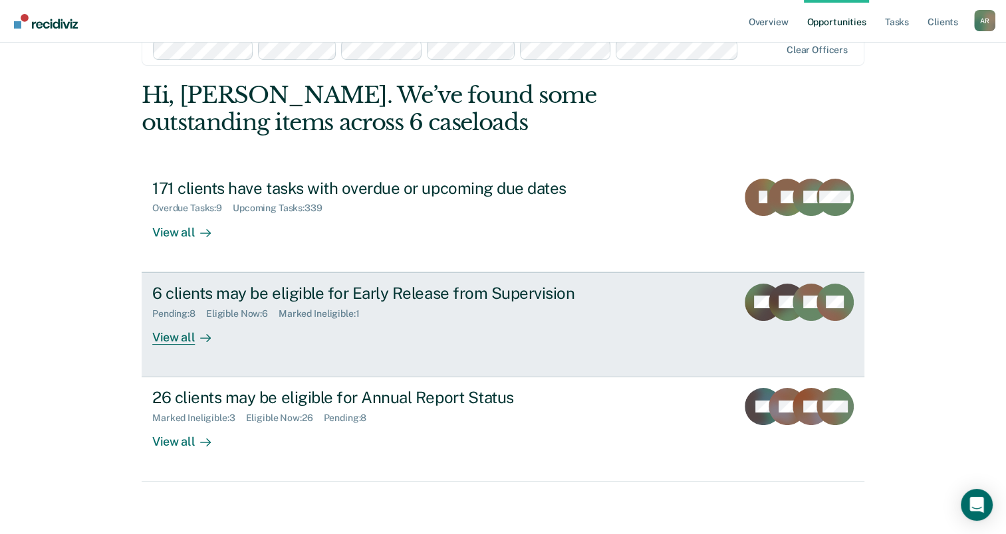
click at [352, 336] on div "6 clients may be eligible for Early Release from Supervision Pending : 8 Eligib…" at bounding box center [401, 314] width 499 height 61
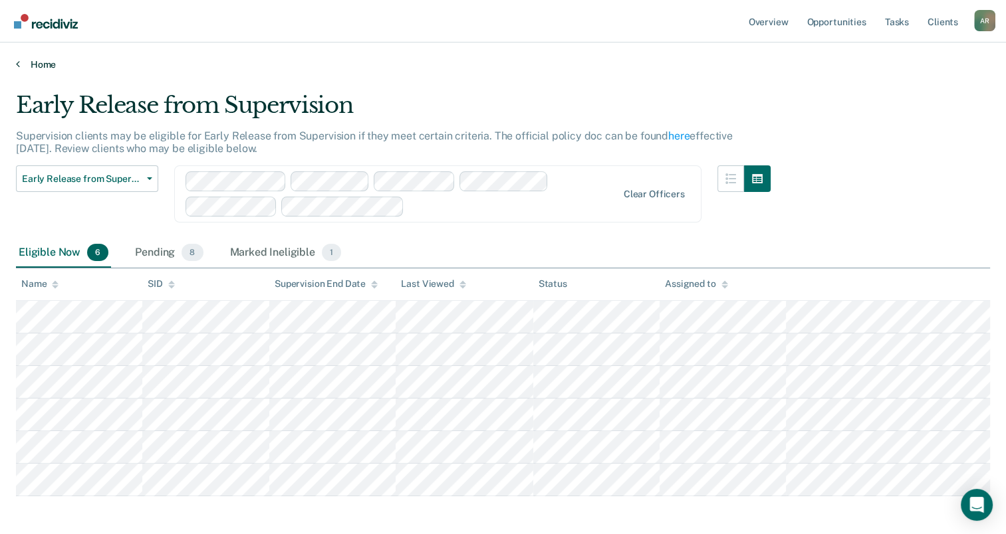
click at [43, 64] on link "Home" at bounding box center [503, 64] width 974 height 12
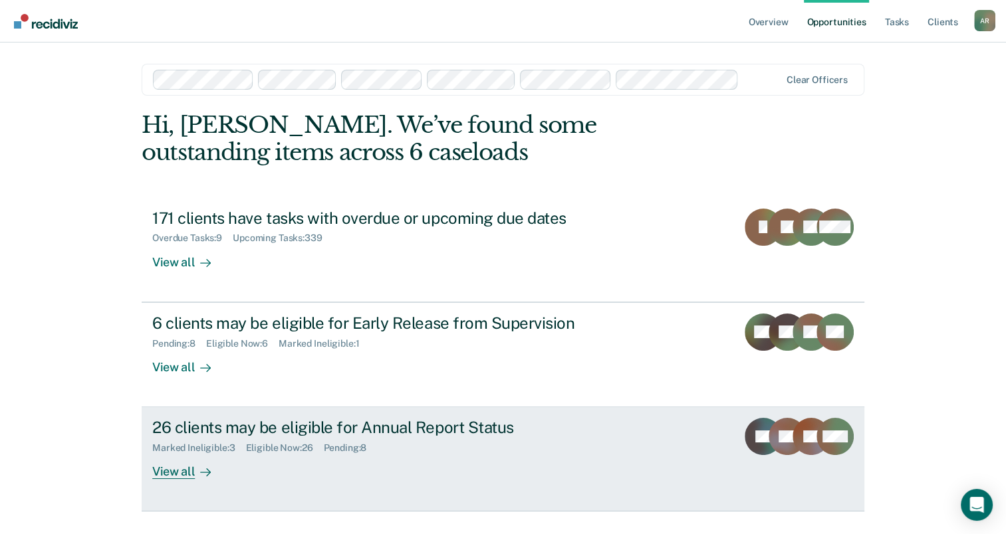
click at [436, 442] on div "Marked Ineligible : 3 Eligible Now : 26 Pending : 8" at bounding box center [385, 445] width 467 height 17
